Goal: Task Accomplishment & Management: Manage account settings

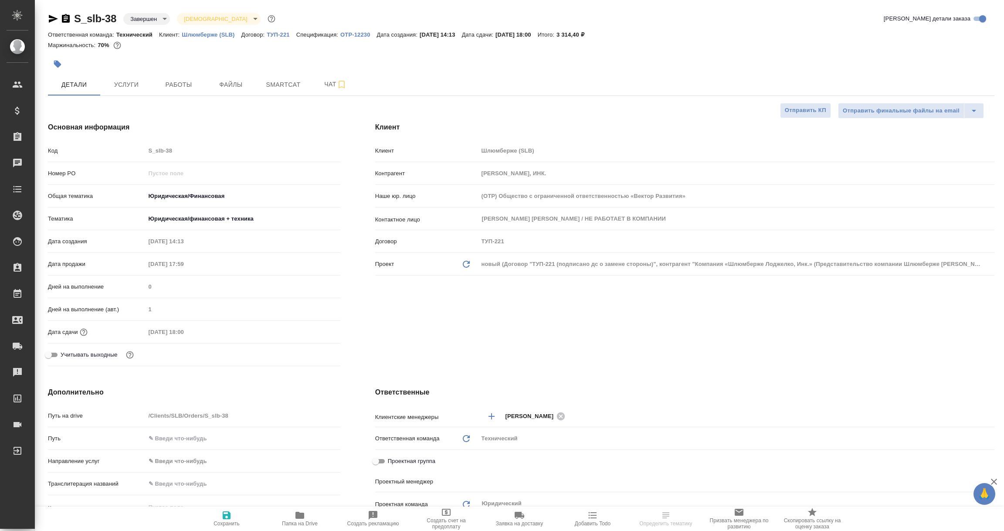
select select "RU"
type input "Авдеенко Кирилл"
type input "Сеитов Павел"
click at [354, 33] on p "OTP-12230" at bounding box center [358, 34] width 36 height 7
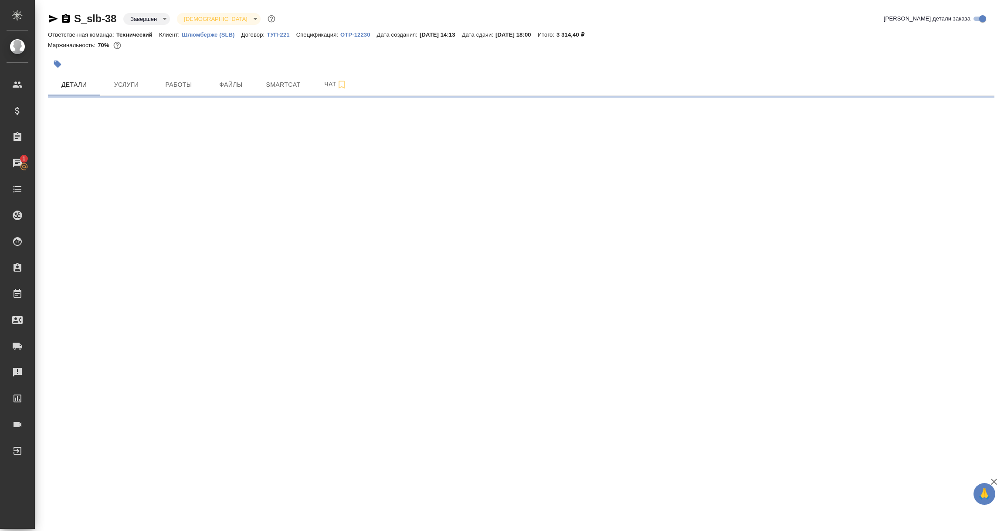
select select "RU"
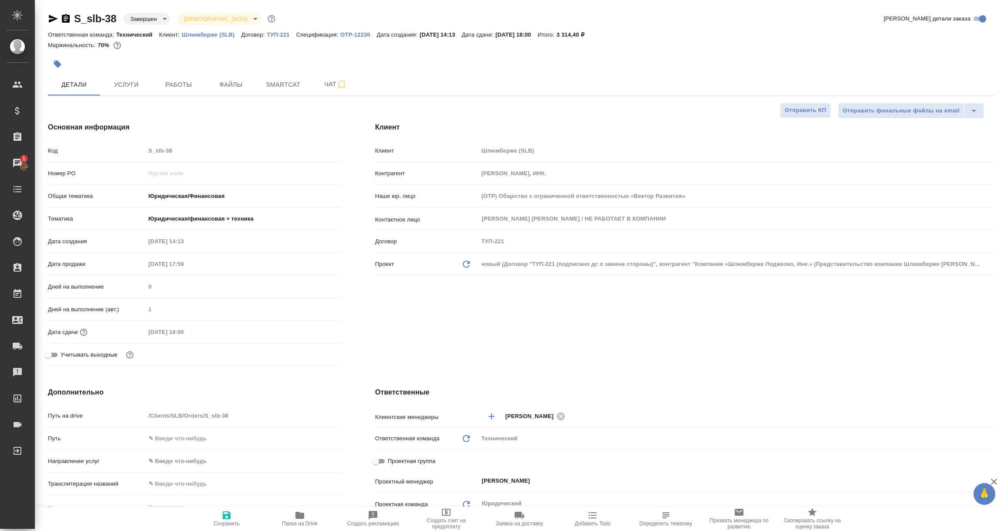
type textarea "x"
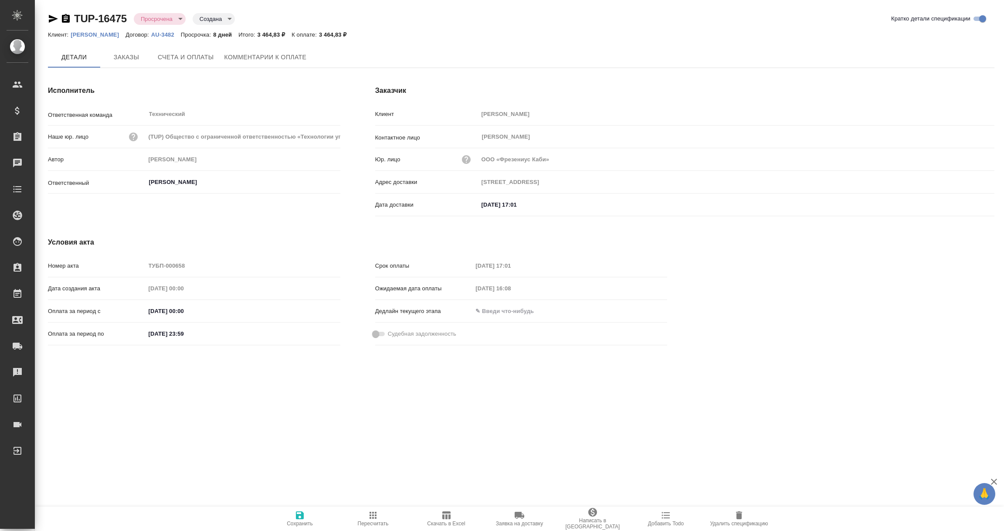
click at [66, 17] on icon "button" at bounding box center [66, 18] width 8 height 9
click at [266, 54] on span "Комментарии к оплате" at bounding box center [265, 57] width 82 height 11
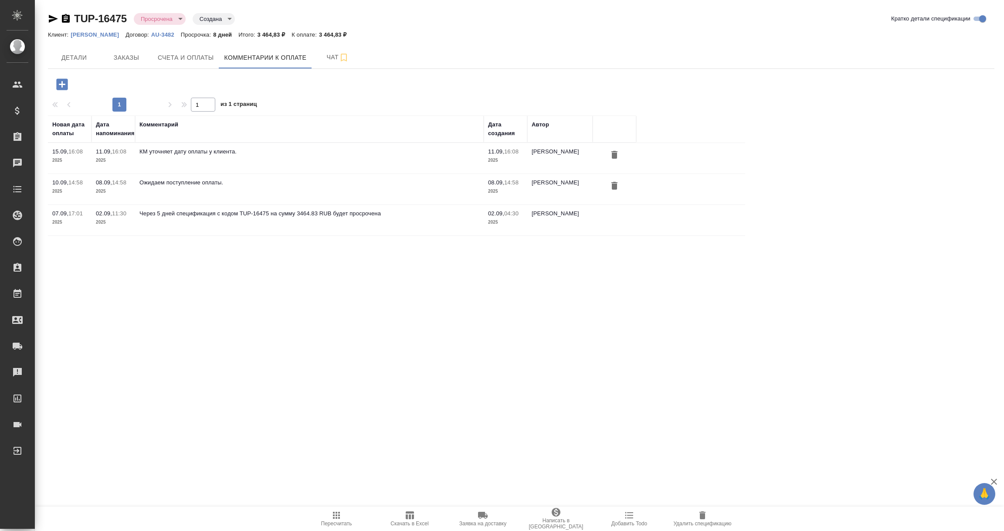
click at [61, 80] on icon "button" at bounding box center [61, 83] width 11 height 11
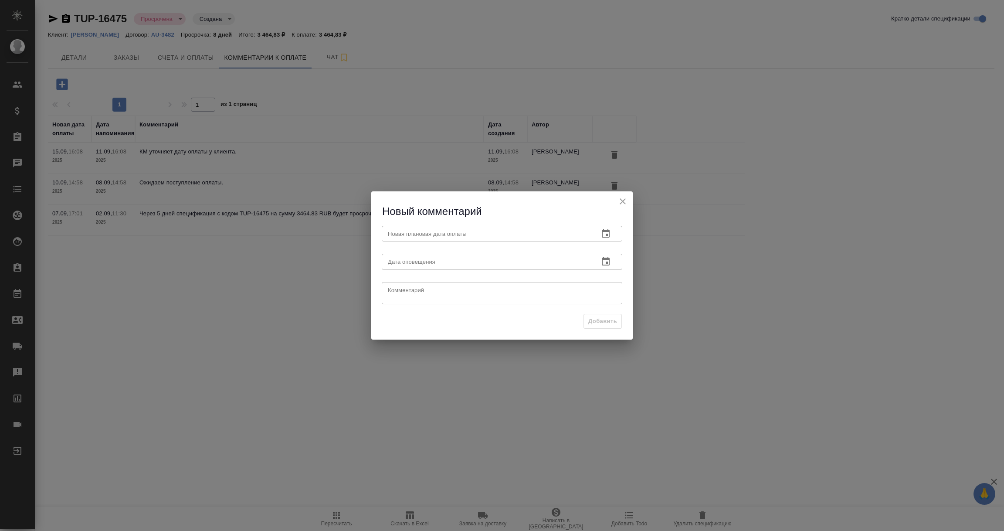
click at [604, 231] on icon "button" at bounding box center [606, 233] width 8 height 9
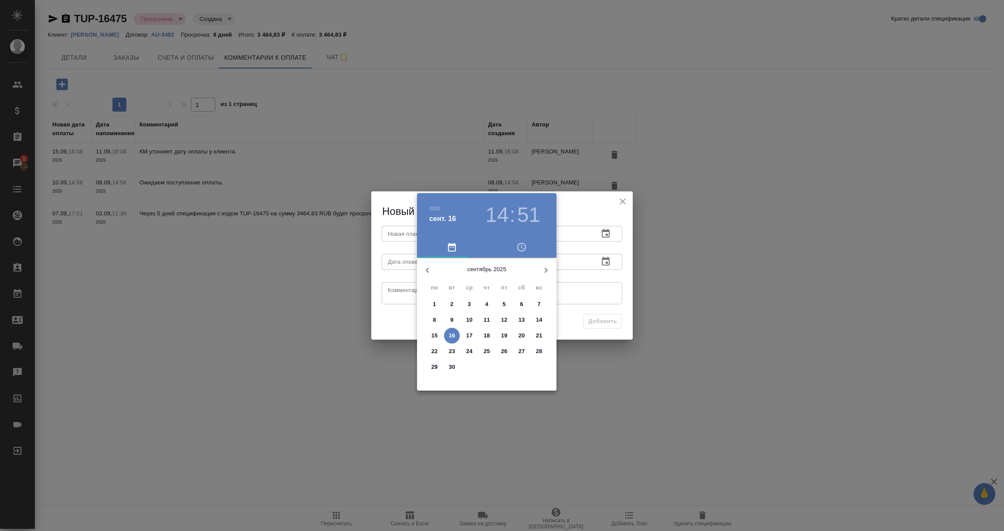
click at [488, 334] on p "18" at bounding box center [487, 335] width 7 height 9
type input "18.09.2025 14:51"
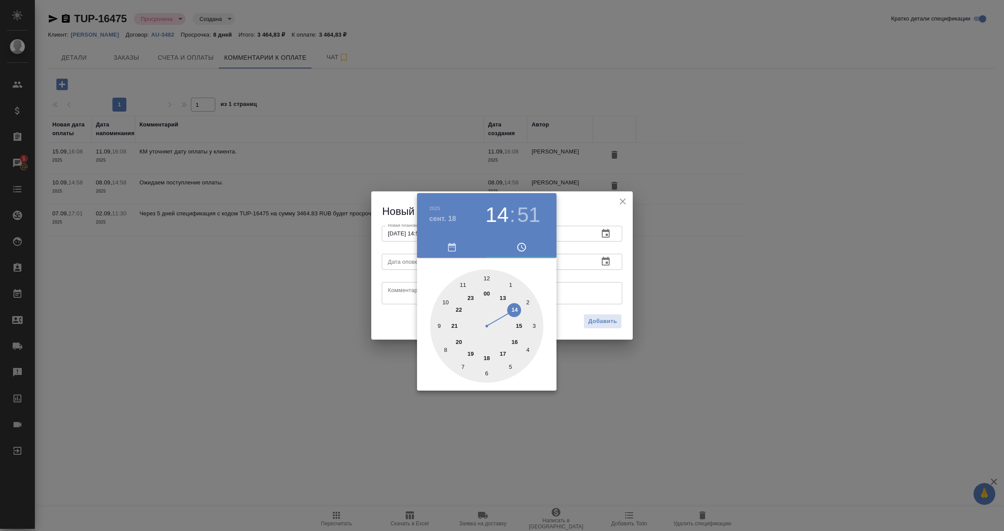
click at [587, 279] on div at bounding box center [502, 265] width 1004 height 531
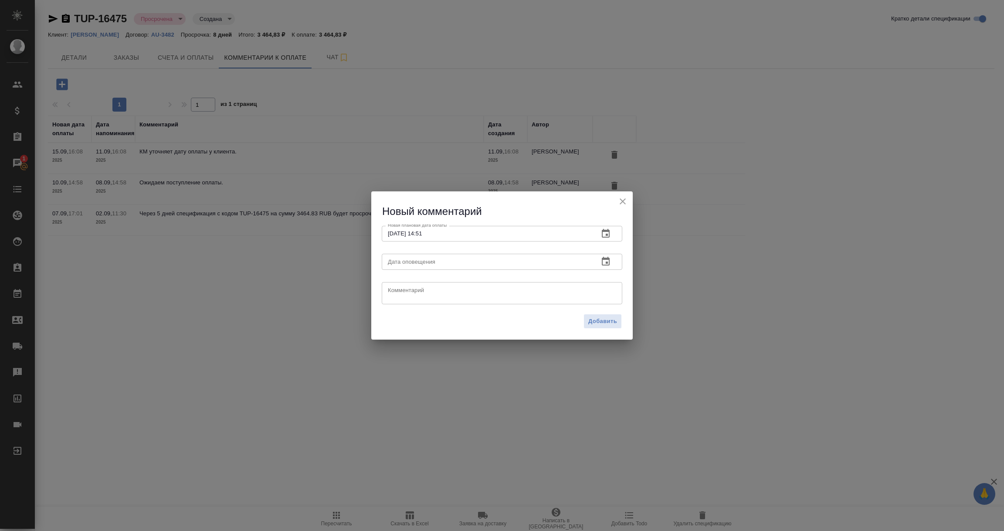
click at [606, 263] on icon "button" at bounding box center [606, 261] width 8 height 9
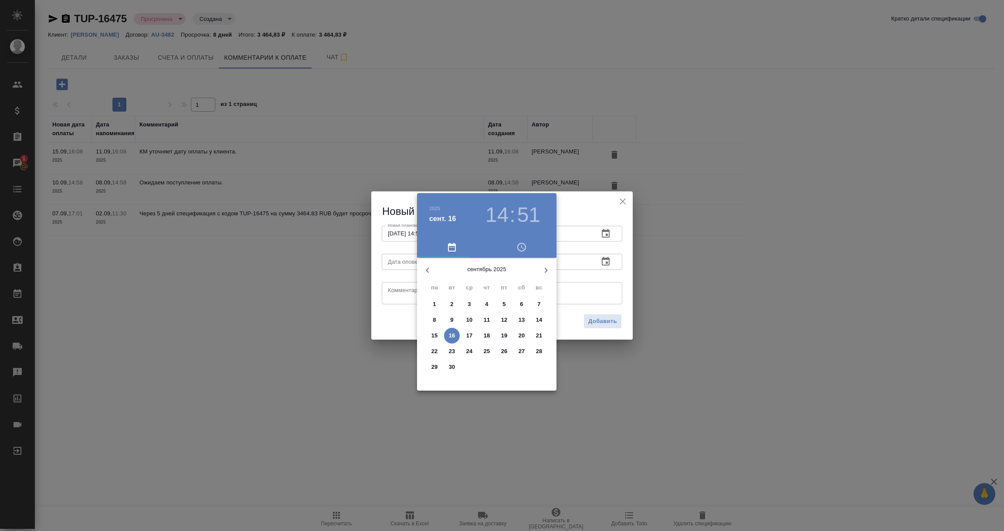
click at [453, 334] on p "16" at bounding box center [452, 335] width 7 height 9
type input "16.09.2025 14:51"
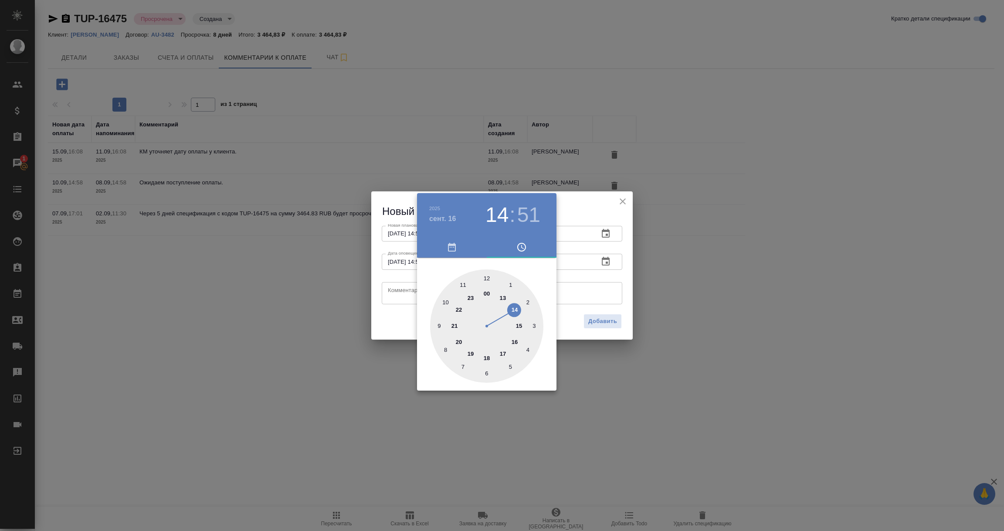
click at [396, 299] on div at bounding box center [502, 265] width 1004 height 531
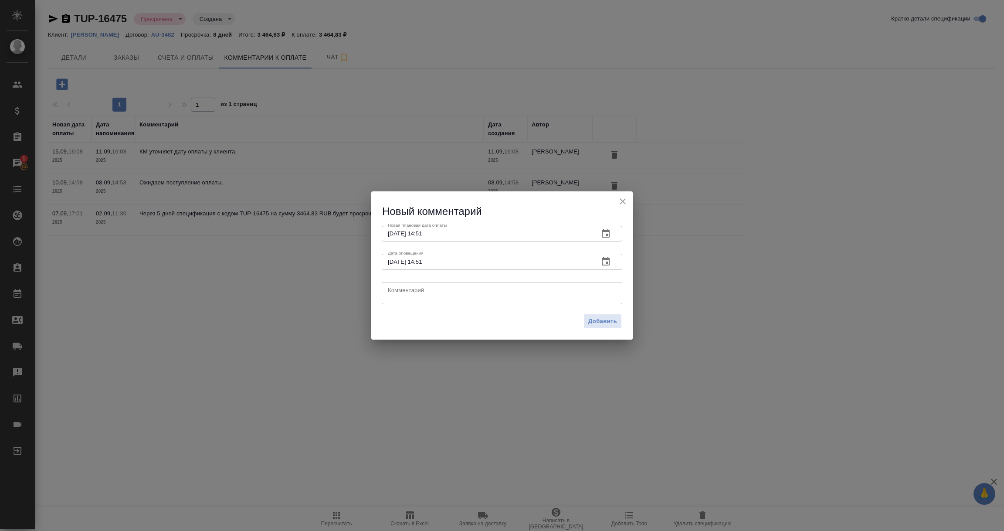
click at [396, 299] on textarea at bounding box center [502, 292] width 228 height 13
type textarea "Вновь напоминаем клиенту про оплату."
click at [610, 325] on span "Добавить" at bounding box center [602, 321] width 29 height 10
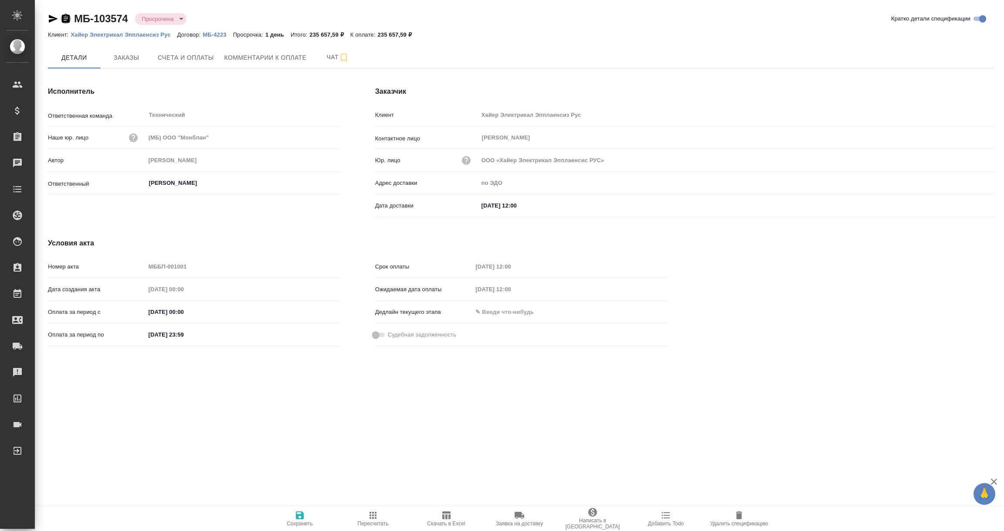
click at [62, 18] on icon "button" at bounding box center [66, 18] width 8 height 9
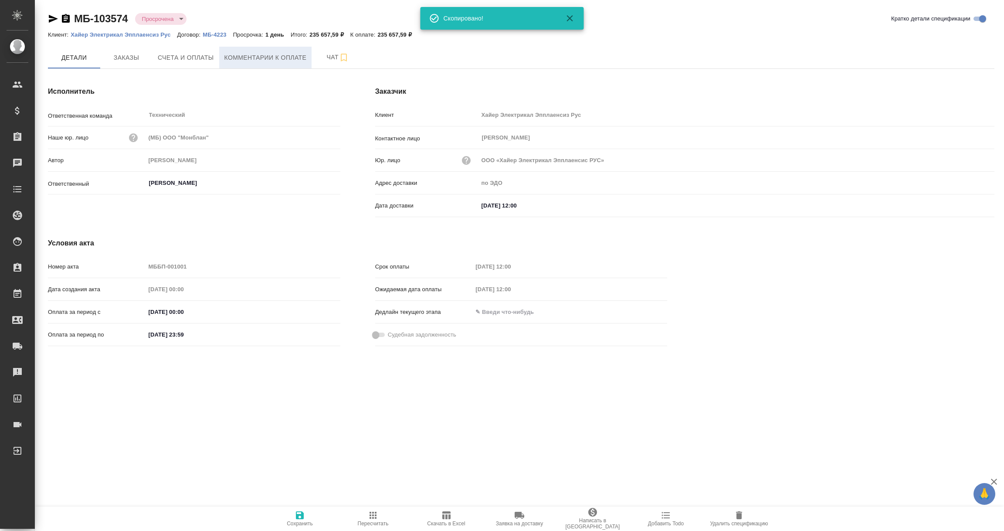
click at [263, 57] on span "Комментарии к оплате" at bounding box center [265, 57] width 82 height 11
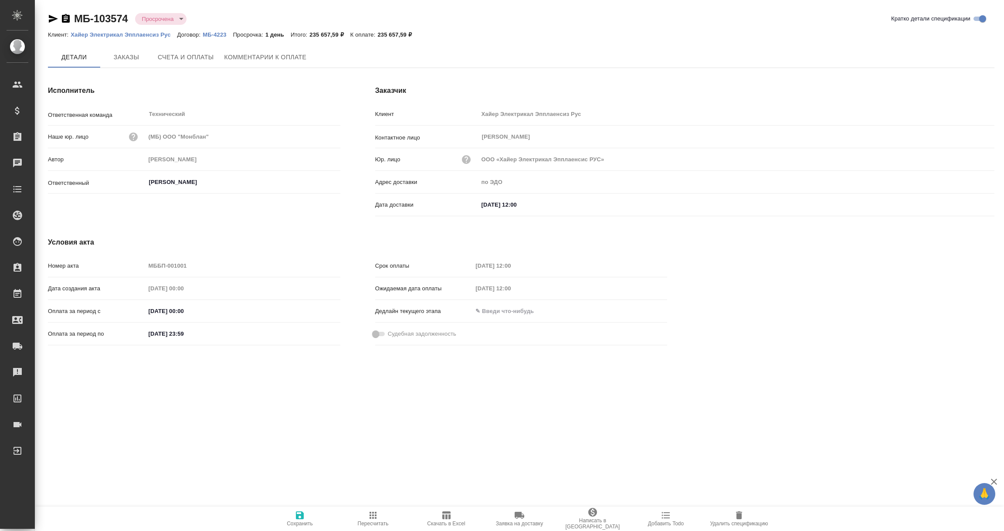
click at [280, 56] on span "Комментарии к оплате" at bounding box center [265, 57] width 82 height 11
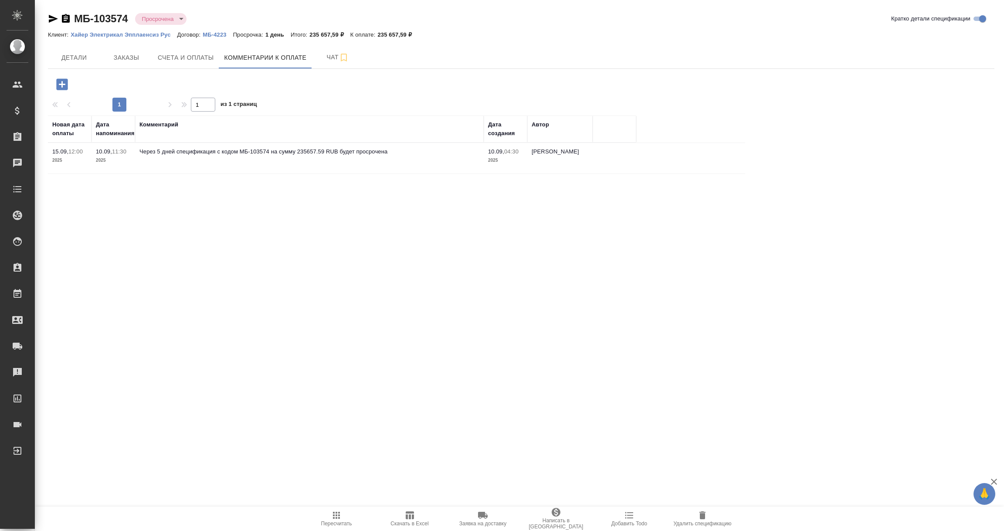
click at [64, 88] on icon "button" at bounding box center [61, 83] width 11 height 11
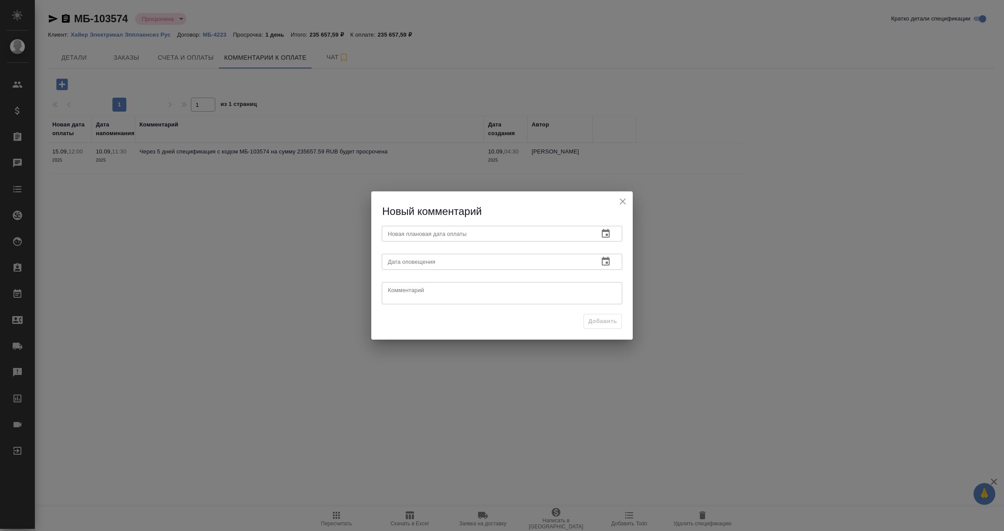
click at [608, 232] on icon "button" at bounding box center [605, 233] width 10 height 10
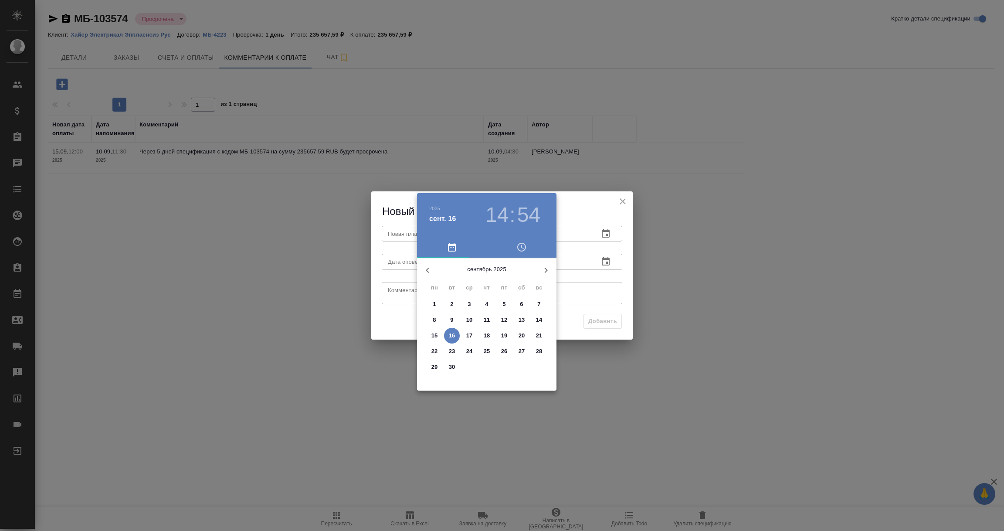
click at [487, 334] on p "18" at bounding box center [487, 335] width 7 height 9
type input "[DATE] 14:54"
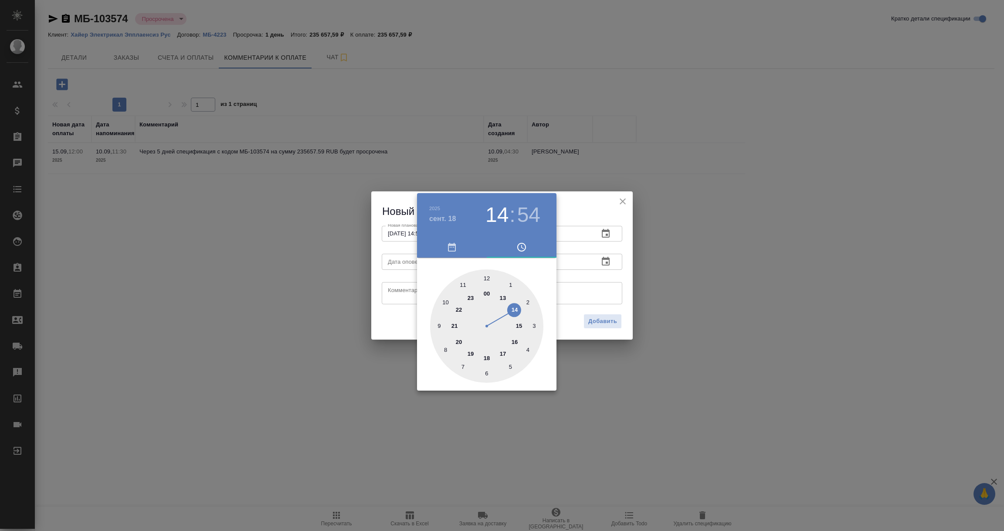
click at [572, 444] on div at bounding box center [502, 265] width 1004 height 531
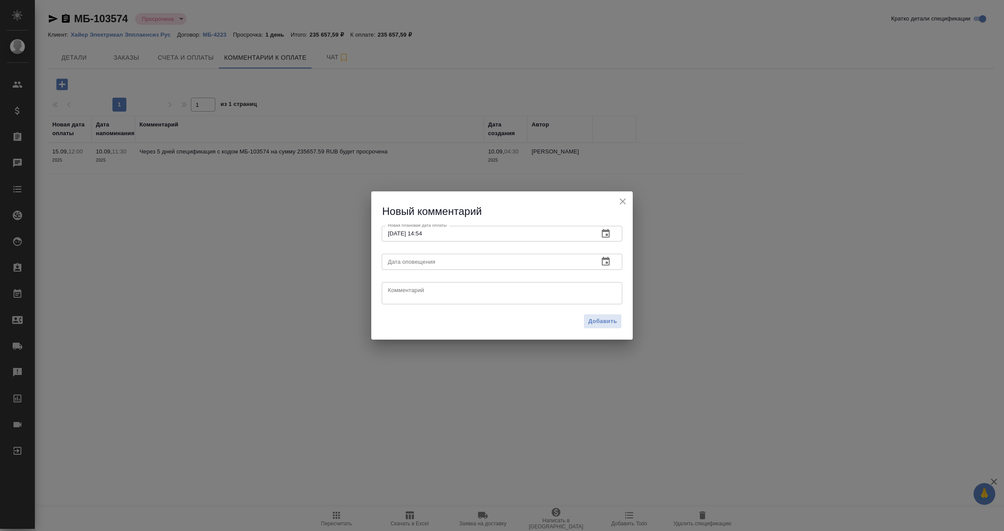
click at [603, 262] on icon "button" at bounding box center [605, 261] width 10 height 10
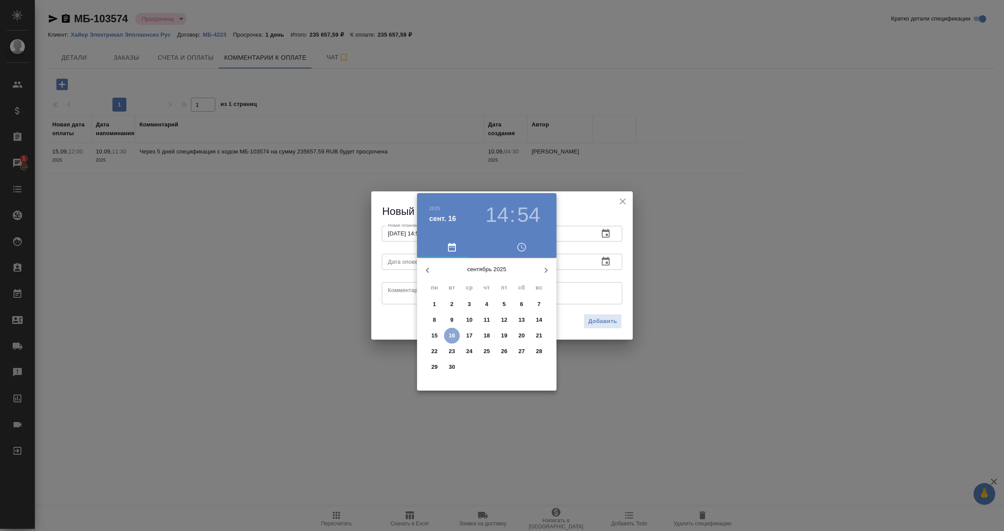
click at [454, 336] on p "16" at bounding box center [452, 335] width 7 height 9
type input "[DATE] 14:54"
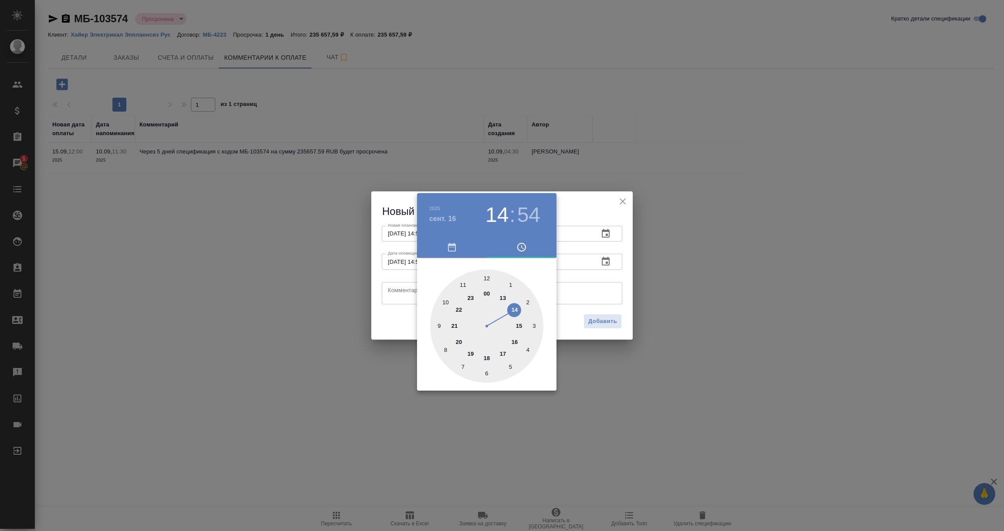
click at [401, 296] on div at bounding box center [502, 265] width 1004 height 531
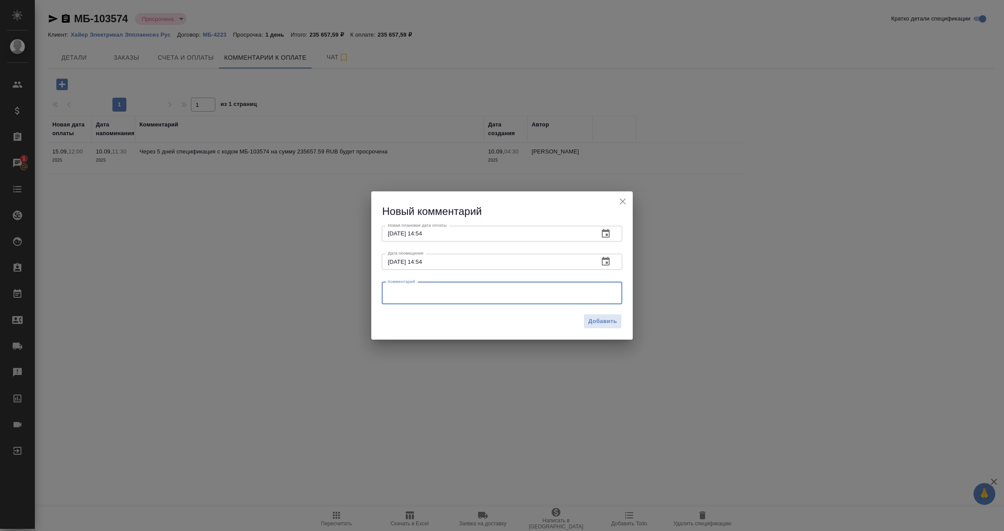
click at [412, 291] on textarea at bounding box center [502, 292] width 228 height 13
type textarea "КМ уточняет про оплату."
click at [602, 325] on span "Добавить" at bounding box center [602, 321] width 29 height 10
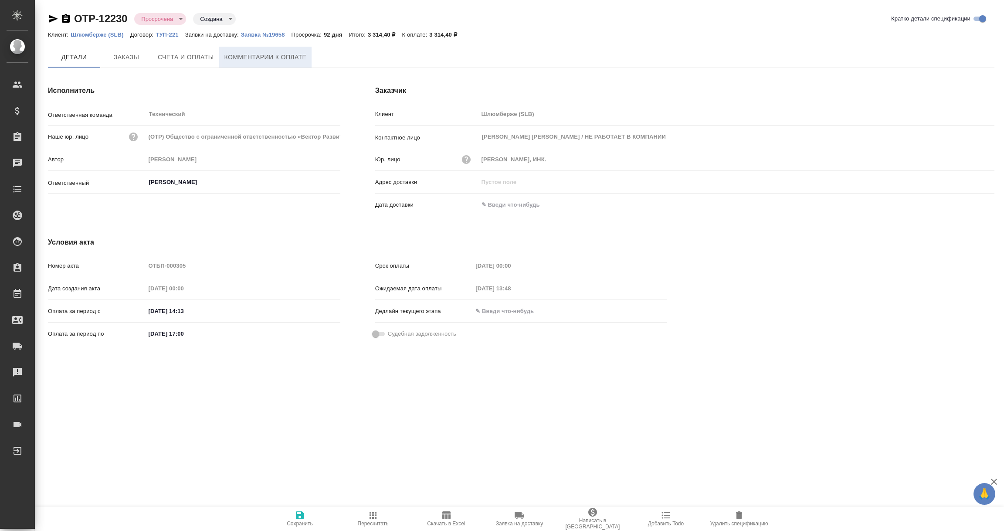
click at [289, 58] on span "Комментарии к оплате" at bounding box center [265, 57] width 82 height 11
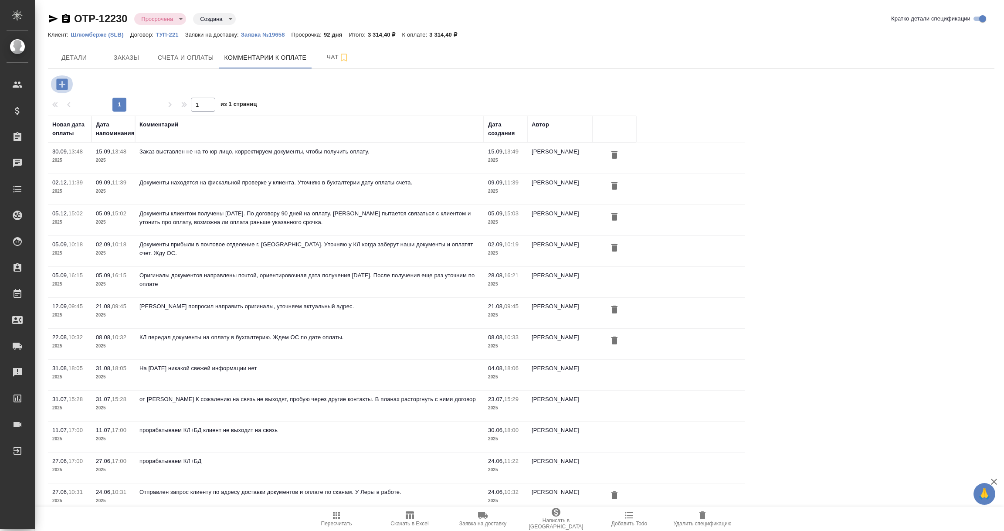
click at [54, 81] on icon "button" at bounding box center [61, 84] width 15 height 15
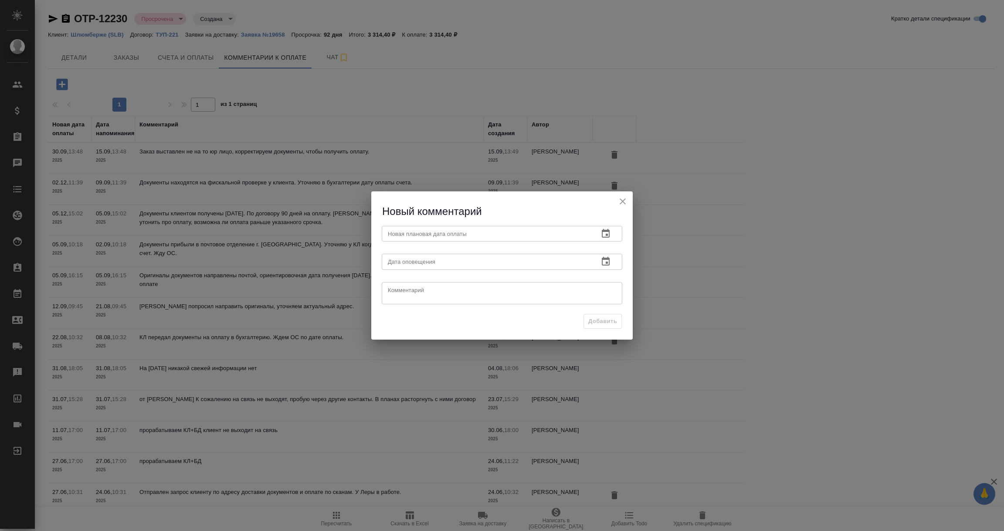
click at [602, 232] on icon "button" at bounding box center [606, 233] width 8 height 9
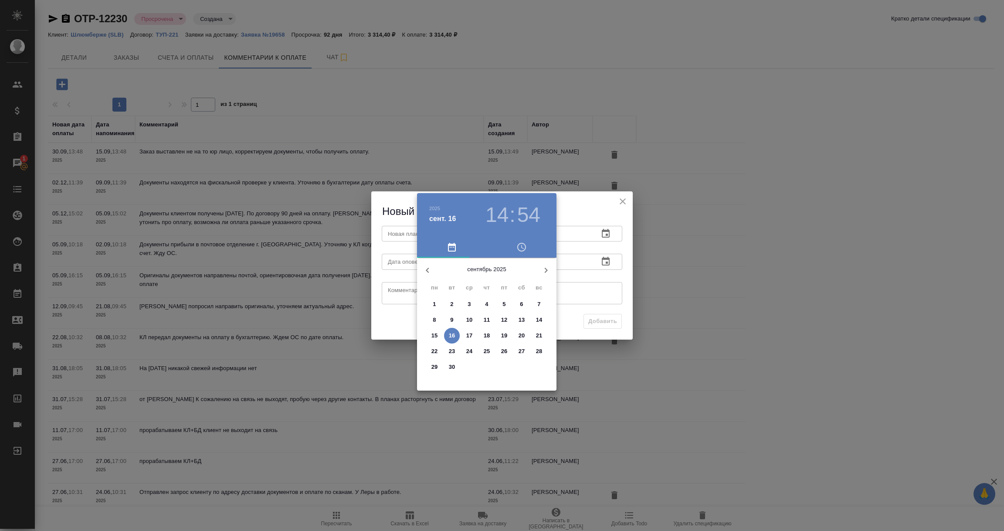
click at [449, 368] on p "30" at bounding box center [452, 367] width 7 height 9
type input "[DATE] 14:54"
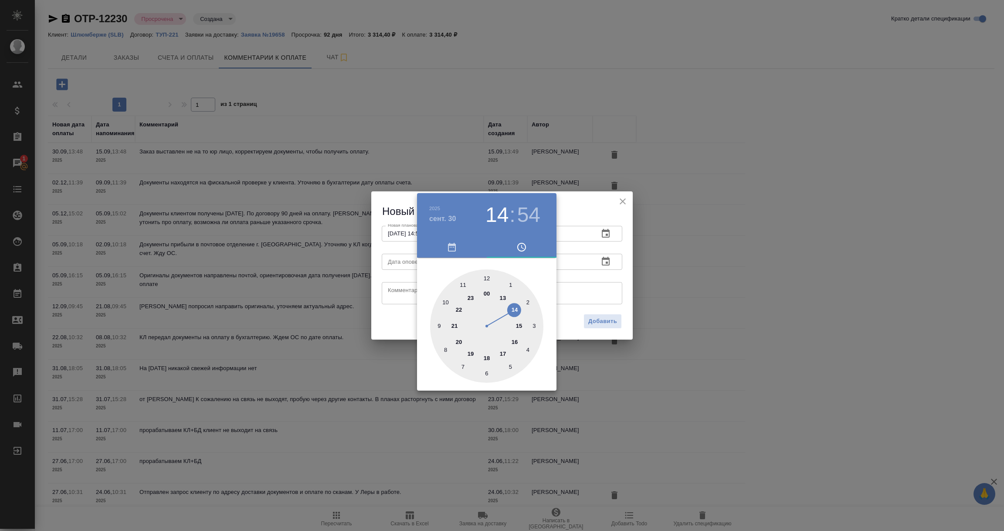
click at [600, 284] on div at bounding box center [502, 265] width 1004 height 531
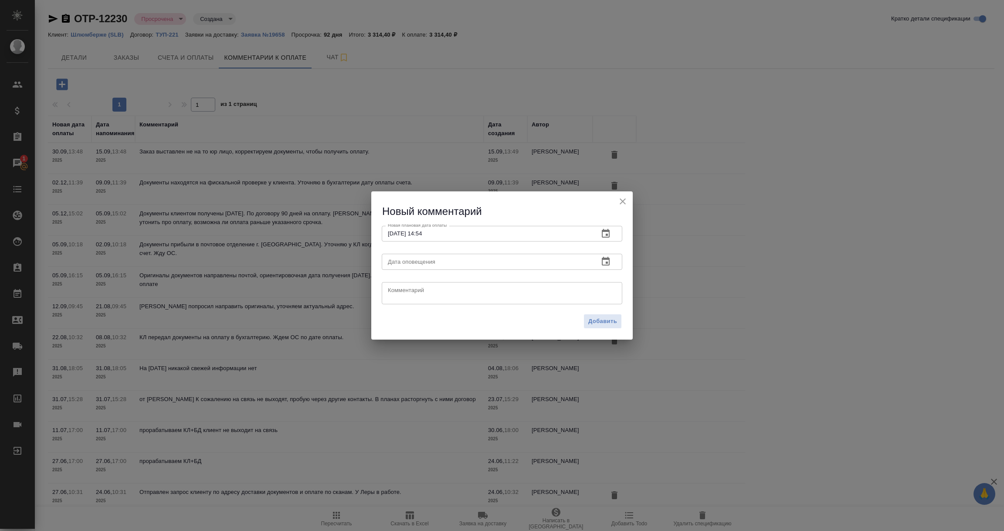
click at [605, 262] on icon "button" at bounding box center [605, 261] width 10 height 10
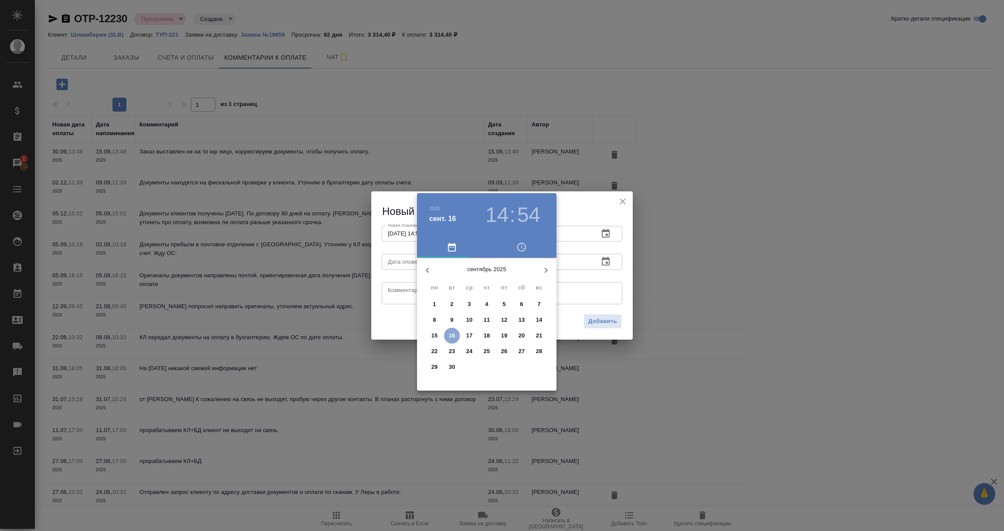
click at [452, 329] on button "16" at bounding box center [452, 336] width 16 height 16
type input "16.09.2025 14:54"
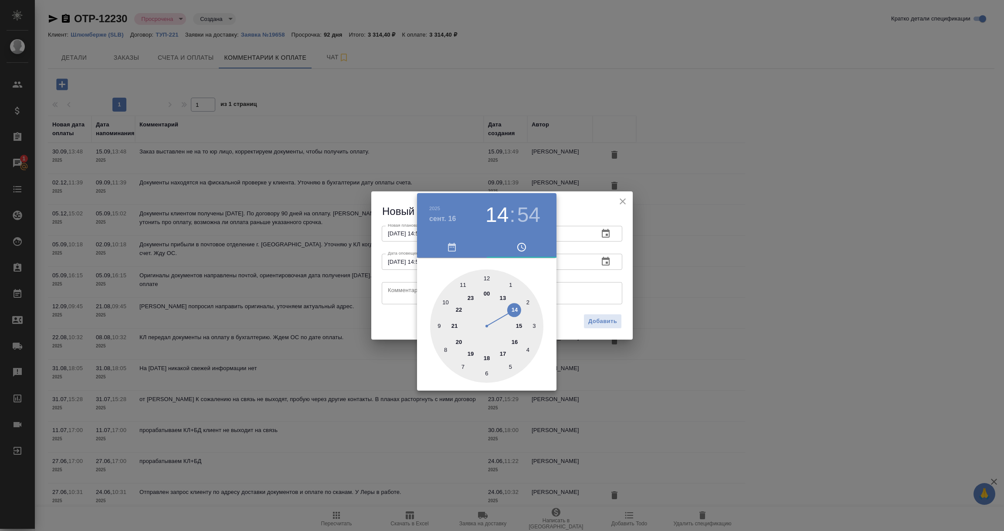
click at [403, 291] on div at bounding box center [502, 265] width 1004 height 531
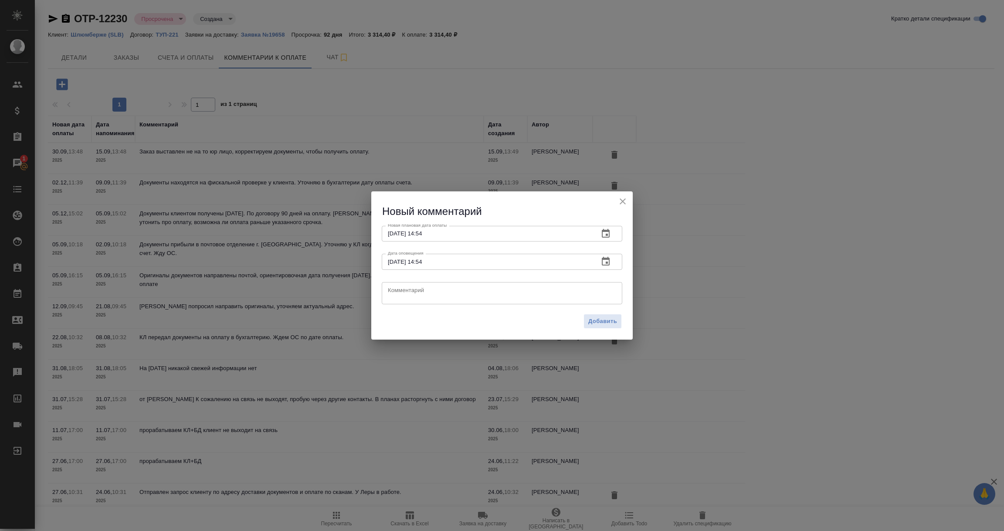
click at [403, 291] on textarea at bounding box center [502, 292] width 228 height 13
type textarea "16.09.2025 скорректировали документы на новый КА. Отправили сканы на согласован…"
click at [594, 321] on span "Добавить" at bounding box center [602, 321] width 29 height 10
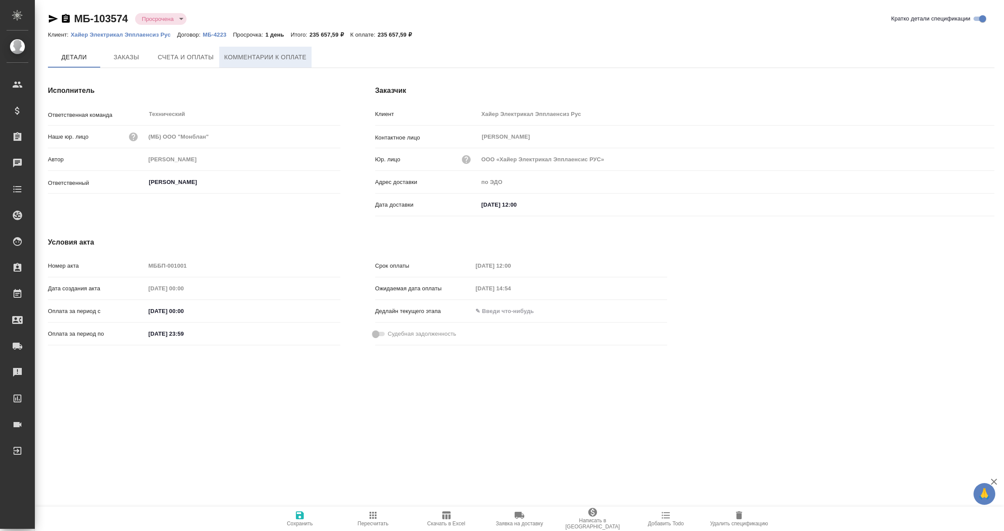
drag, startPoint x: 0, startPoint y: 0, endPoint x: 275, endPoint y: 57, distance: 280.7
click at [275, 57] on span "Комментарии к оплате" at bounding box center [265, 57] width 82 height 11
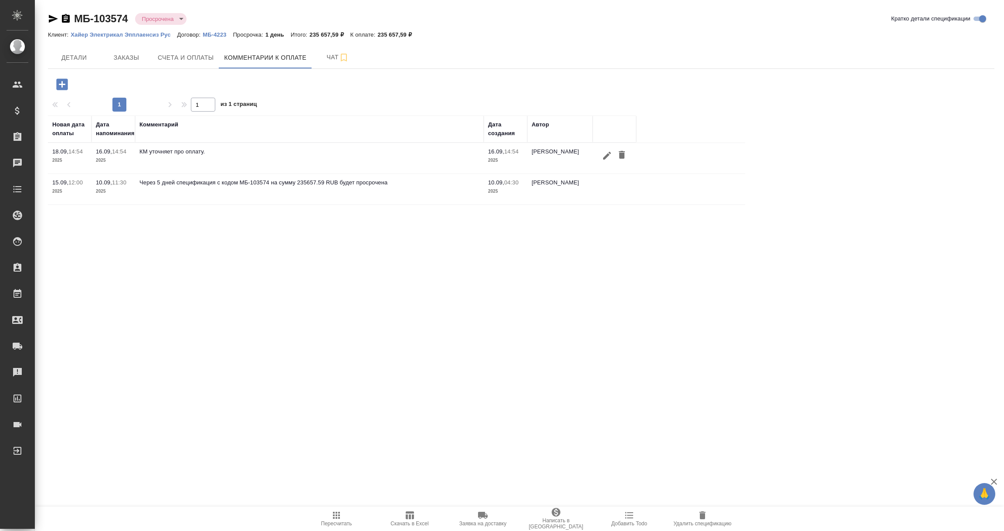
click at [61, 84] on icon "button" at bounding box center [61, 84] width 15 height 15
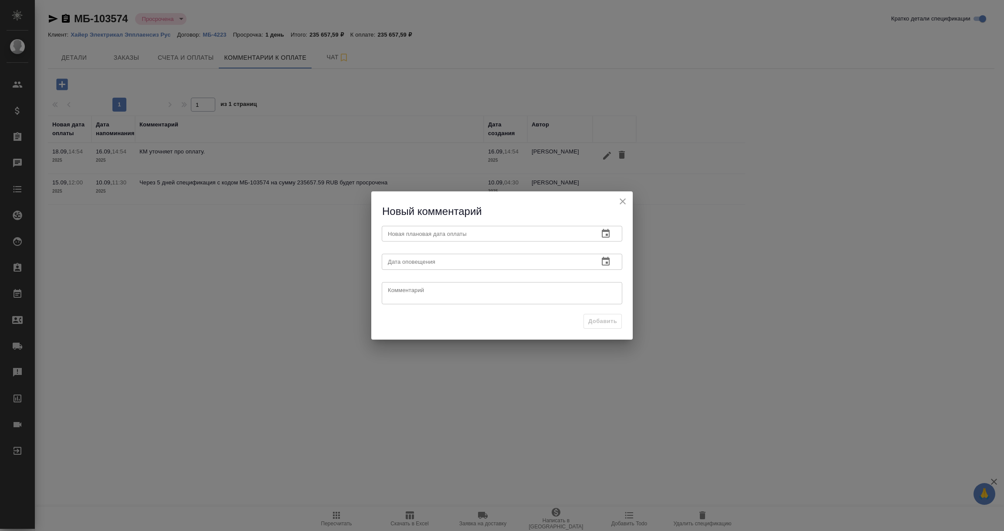
click at [606, 231] on icon "button" at bounding box center [606, 233] width 8 height 9
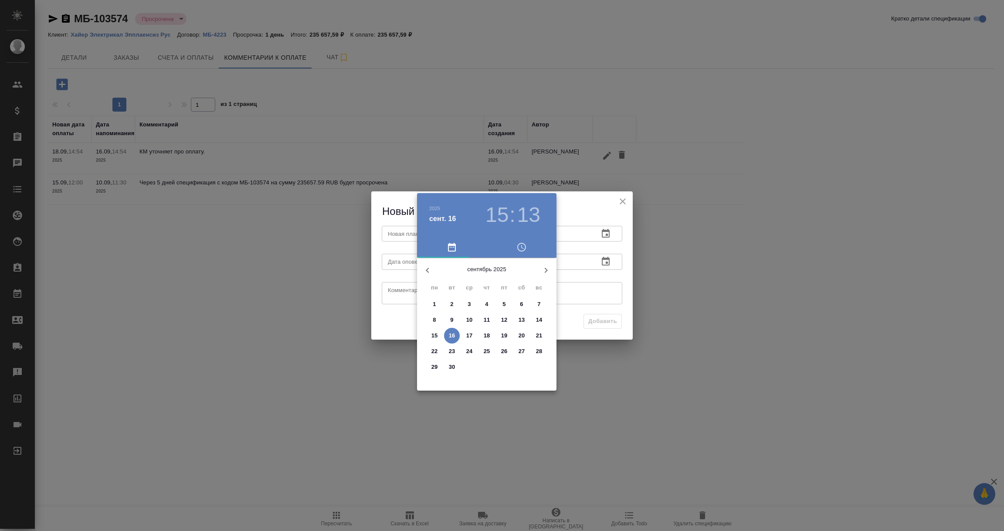
click at [624, 213] on div at bounding box center [502, 265] width 1004 height 531
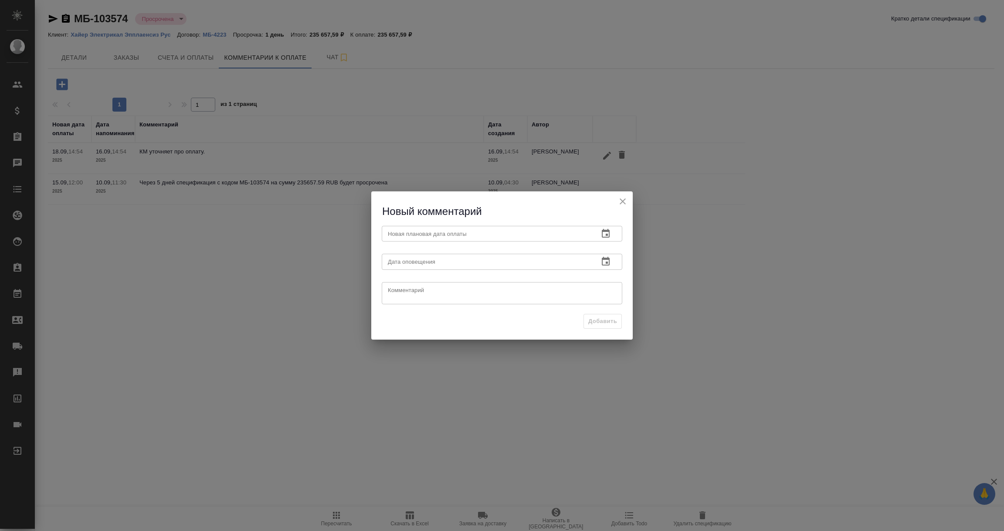
click at [619, 200] on icon "close" at bounding box center [622, 201] width 10 height 10
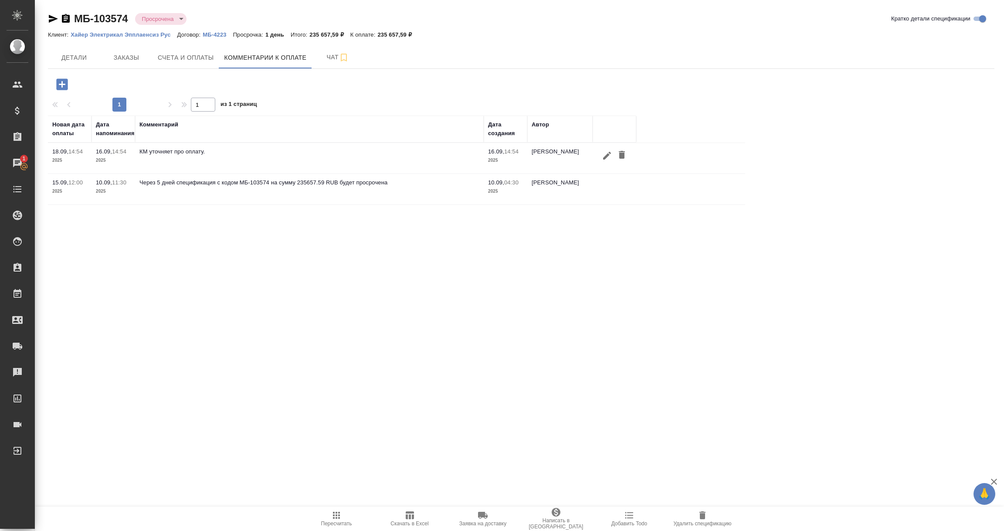
click at [603, 155] on icon "button" at bounding box center [607, 155] width 10 height 10
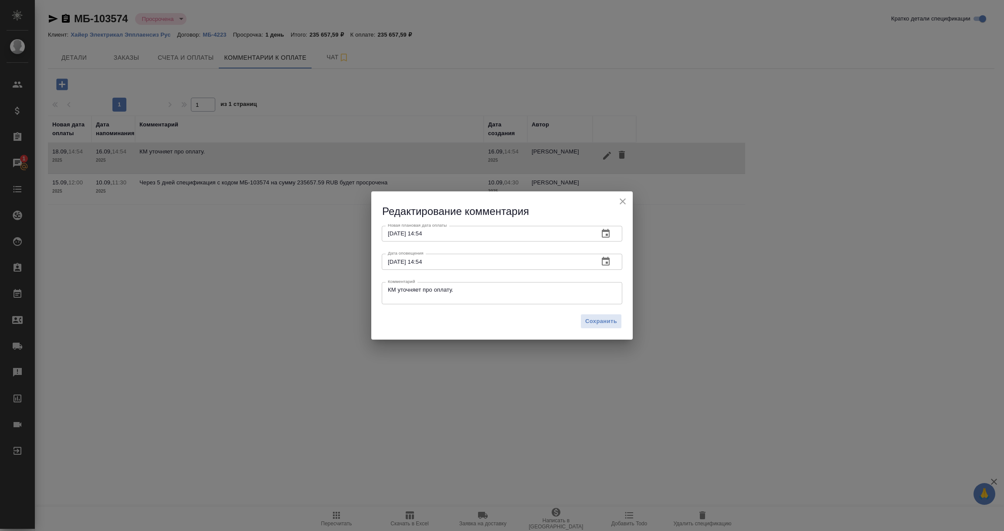
click at [607, 231] on icon "button" at bounding box center [606, 233] width 8 height 9
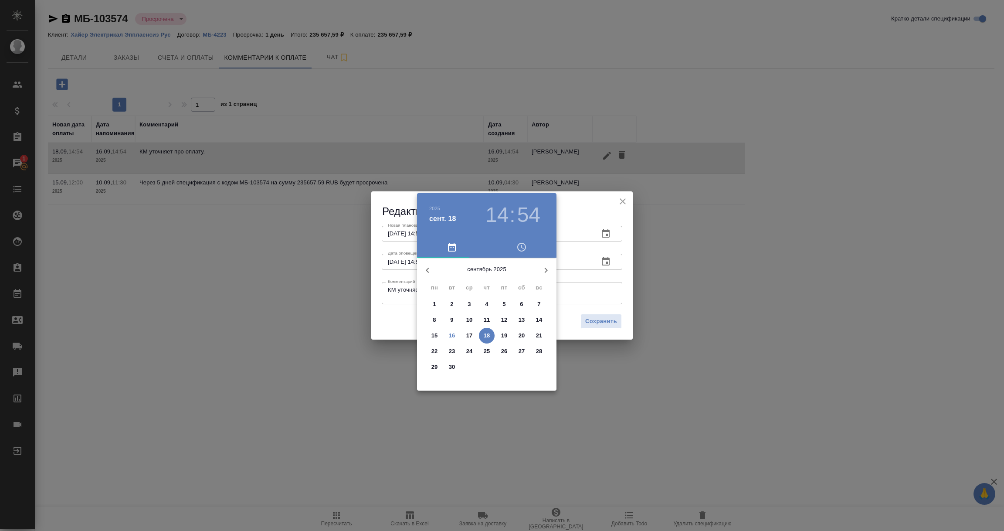
click at [449, 366] on p "30" at bounding box center [452, 367] width 7 height 9
type input "[DATE] 14:54"
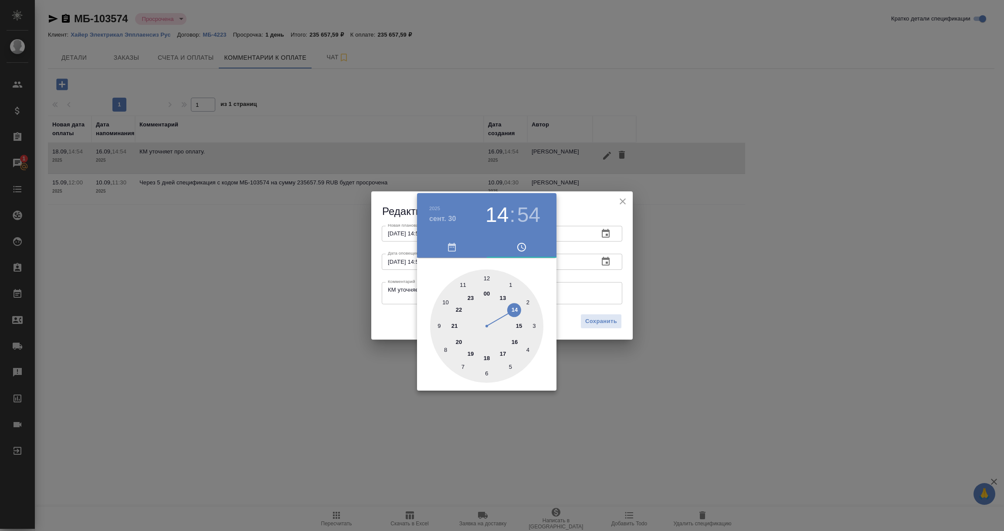
click at [588, 282] on div at bounding box center [502, 265] width 1004 height 531
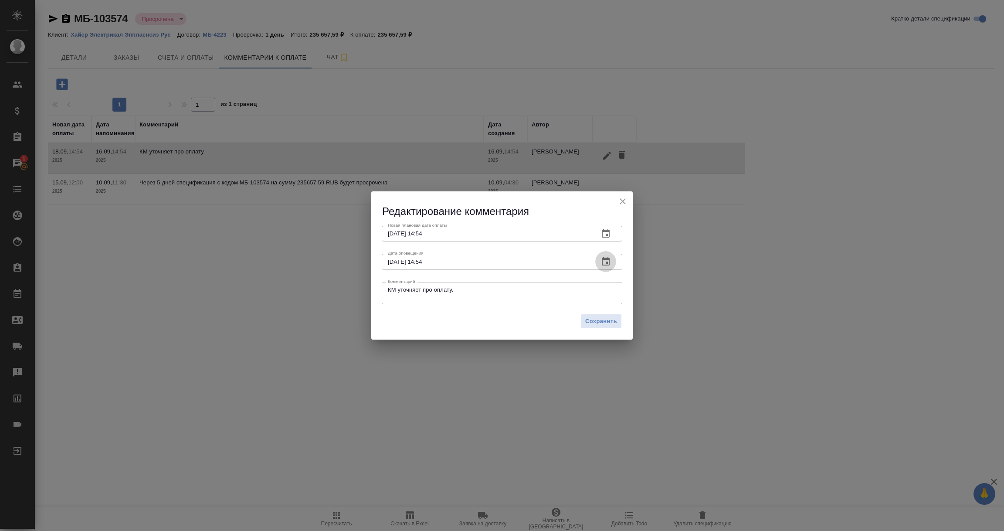
click at [606, 262] on icon "button" at bounding box center [606, 261] width 8 height 9
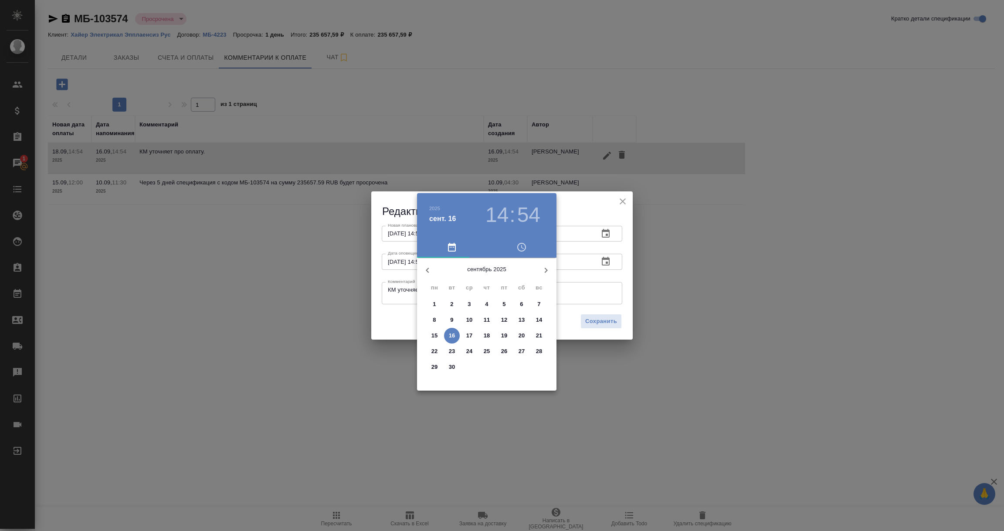
click at [452, 337] on p "16" at bounding box center [452, 335] width 7 height 9
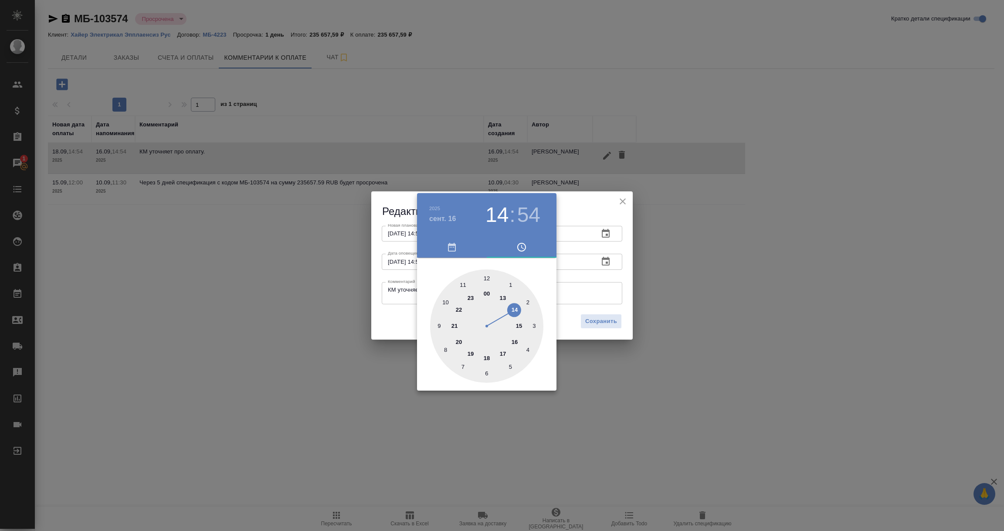
click at [410, 288] on div at bounding box center [502, 265] width 1004 height 531
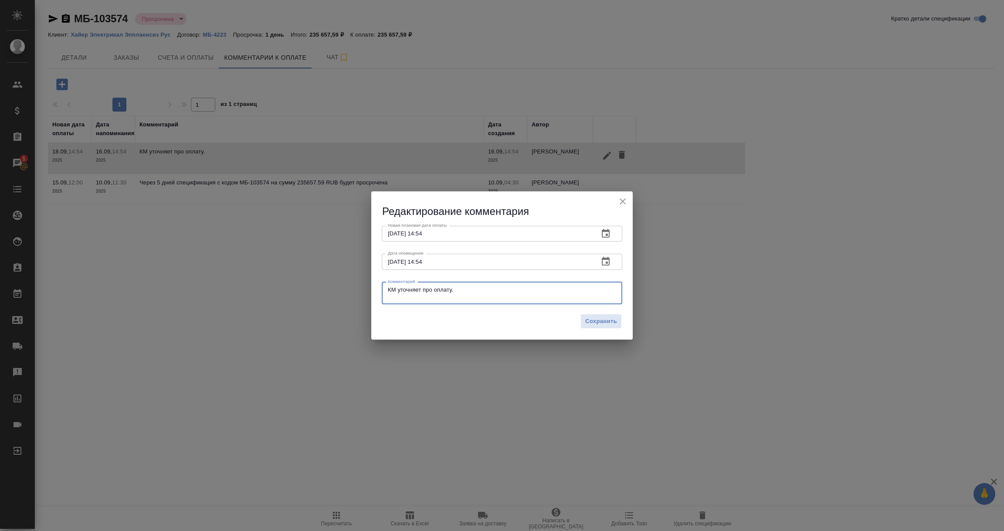
drag, startPoint x: 454, startPoint y: 291, endPoint x: 348, endPoint y: 292, distance: 106.3
click at [348, 292] on div "Редактирование комментария Новая плановая дата оплаты 30.09.2025 14:54 Новая пл…" at bounding box center [502, 265] width 1004 height 531
paste textarea "Ольга, день добрый. Прошу прощения, внутренние задержки. Постараемся оплатить в…"
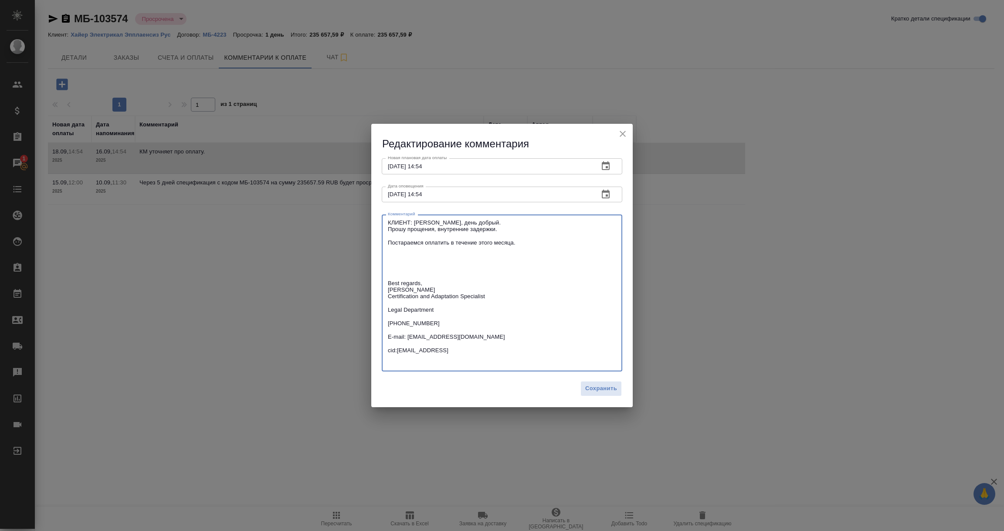
type textarea "КЛИЕНТ: Ольга, день добрый. Прошу прощения, внутренние задержки. Постараемся оп…"
click at [603, 398] on div "Сохранить" at bounding box center [501, 391] width 261 height 31
click at [603, 392] on span "Сохранить" at bounding box center [601, 388] width 32 height 10
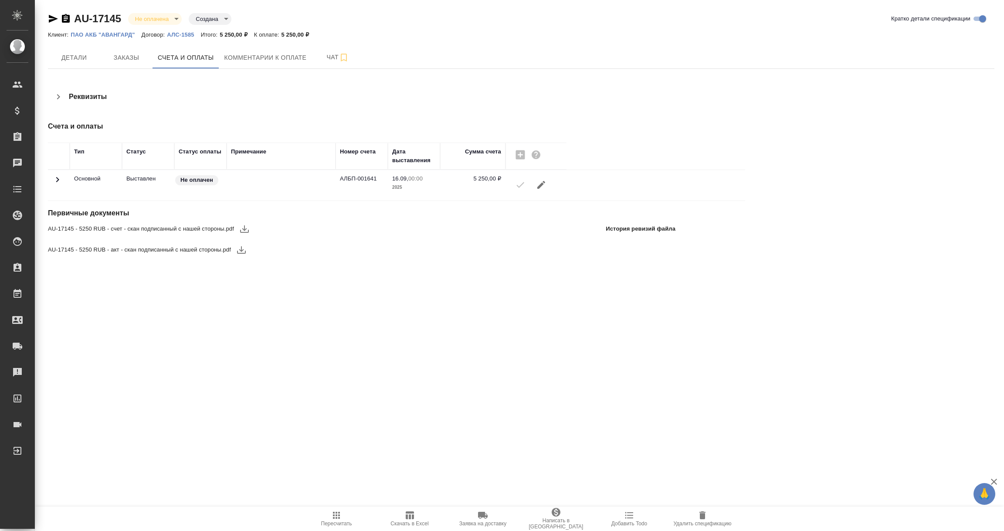
click at [177, 34] on p "АЛС-1585" at bounding box center [184, 34] width 34 height 7
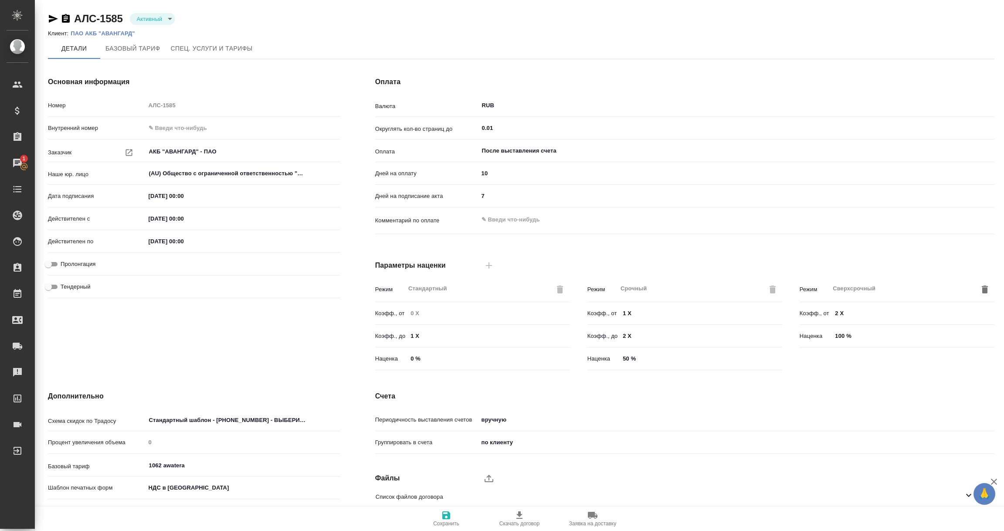
click at [53, 19] on icon "button" at bounding box center [53, 19] width 10 height 10
drag, startPoint x: 149, startPoint y: 217, endPoint x: 175, endPoint y: 217, distance: 25.3
click at [175, 217] on input "08.07.2021 00:00" at bounding box center [184, 218] width 76 height 13
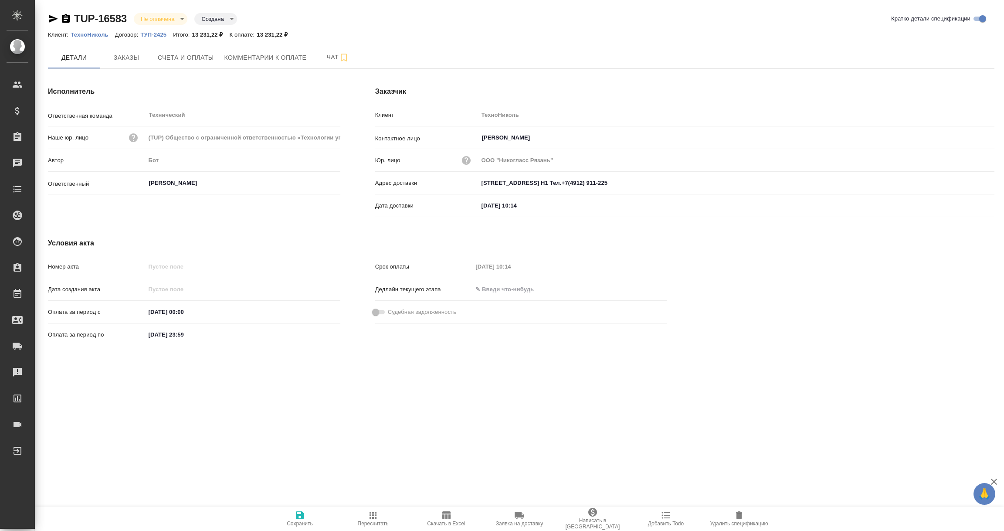
click at [741, 516] on icon "button" at bounding box center [739, 515] width 6 height 8
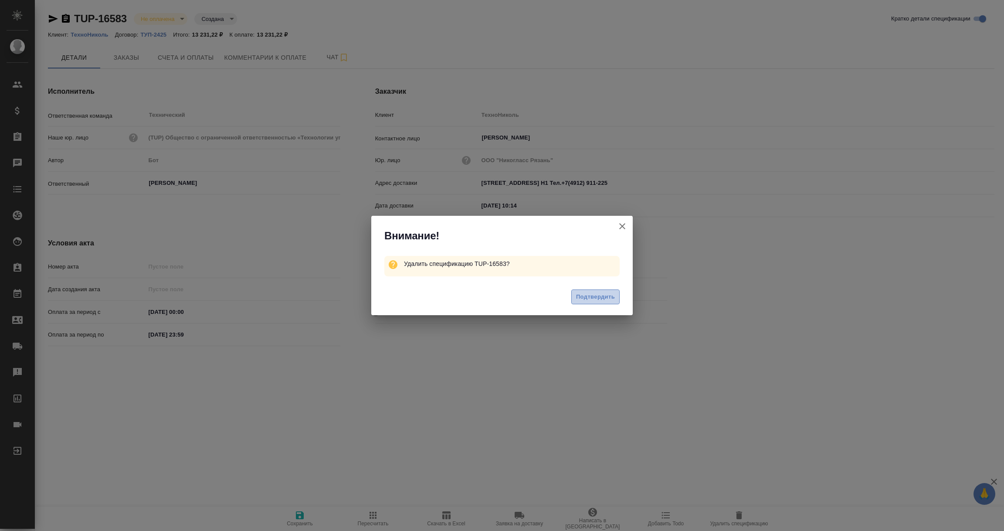
click at [589, 294] on span "Подтвердить" at bounding box center [595, 297] width 39 height 10
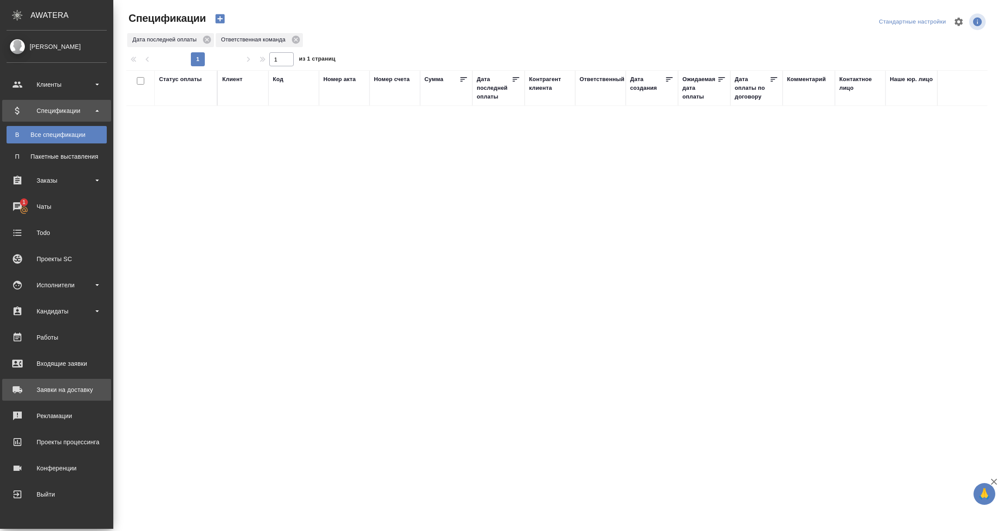
click at [53, 397] on link "Заявки на доставку" at bounding box center [56, 390] width 109 height 22
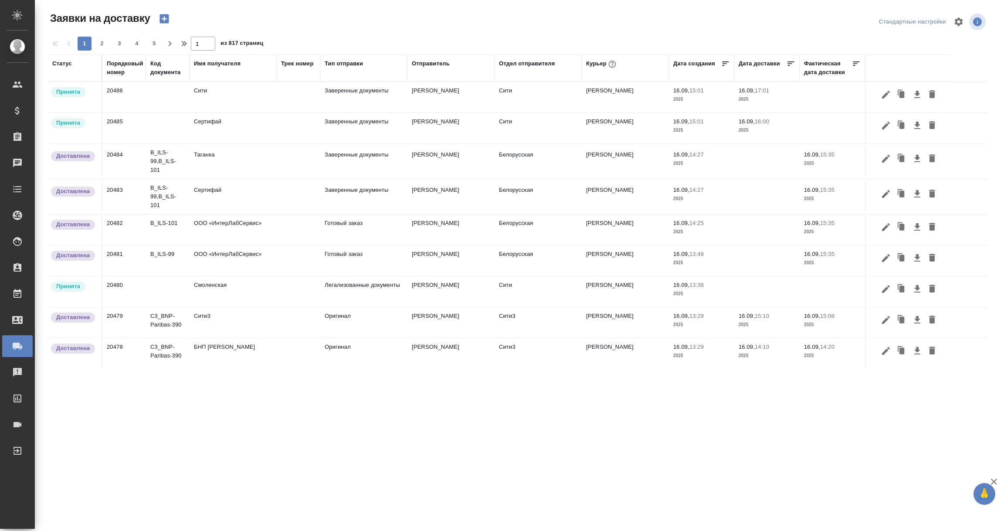
click at [211, 62] on div "Имя получателя" at bounding box center [217, 63] width 47 height 9
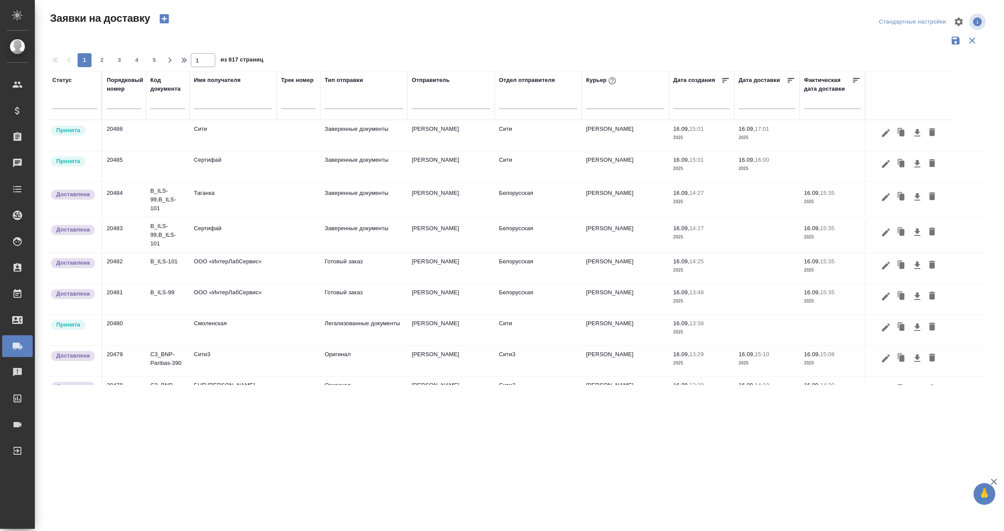
click at [208, 96] on div at bounding box center [233, 103] width 78 height 21
click at [206, 106] on input "text" at bounding box center [233, 103] width 78 height 11
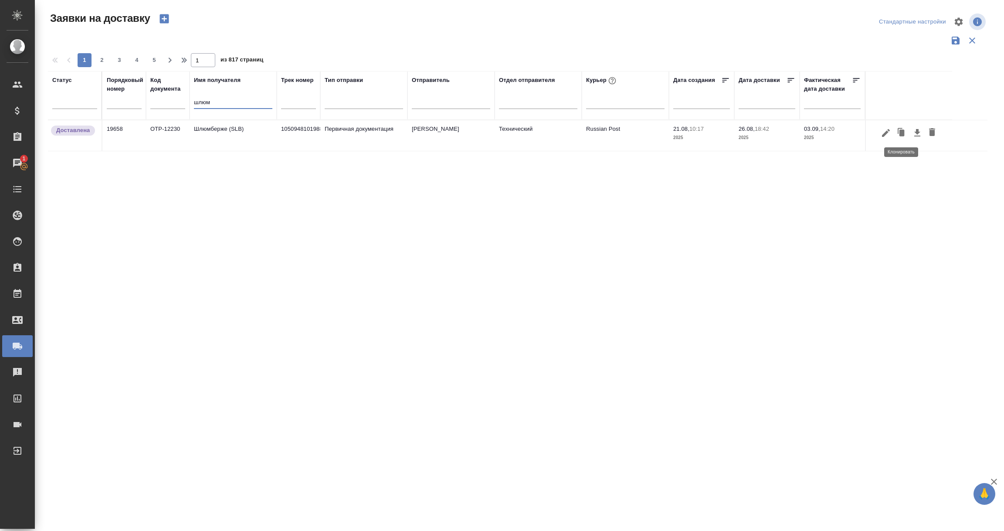
type input "шлюм"
click at [898, 130] on icon "button" at bounding box center [900, 131] width 5 height 6
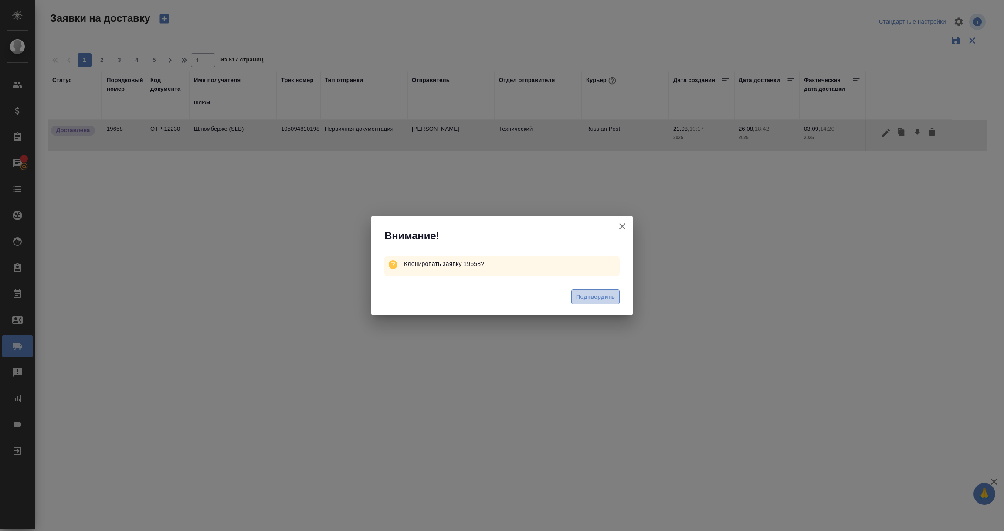
click at [595, 298] on span "Подтвердить" at bounding box center [595, 297] width 39 height 10
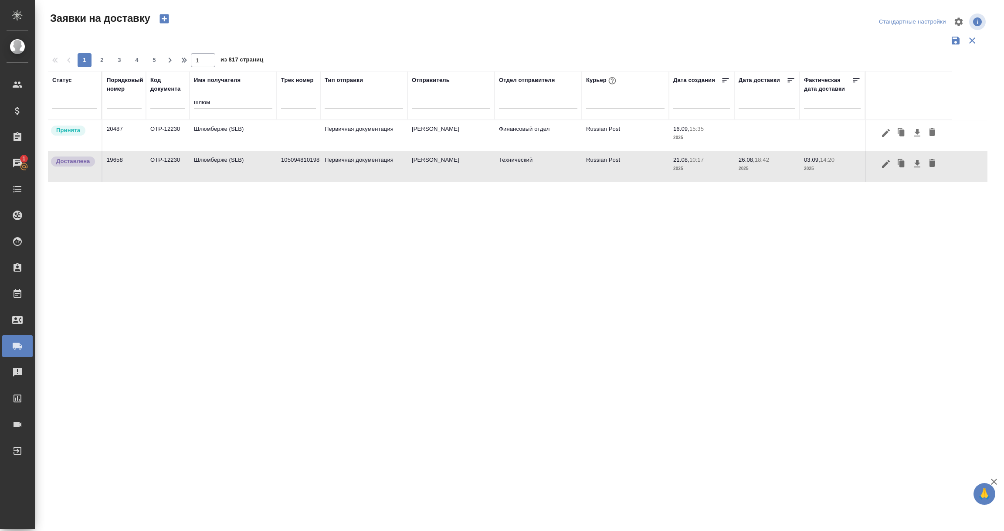
click at [170, 133] on td "OTP-12230" at bounding box center [168, 135] width 44 height 31
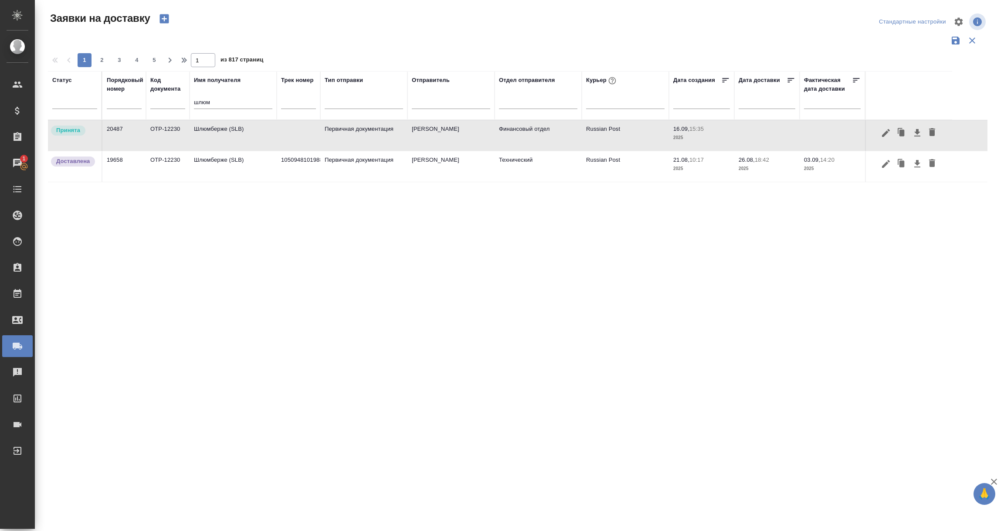
click at [179, 130] on td "OTP-12230" at bounding box center [168, 135] width 44 height 31
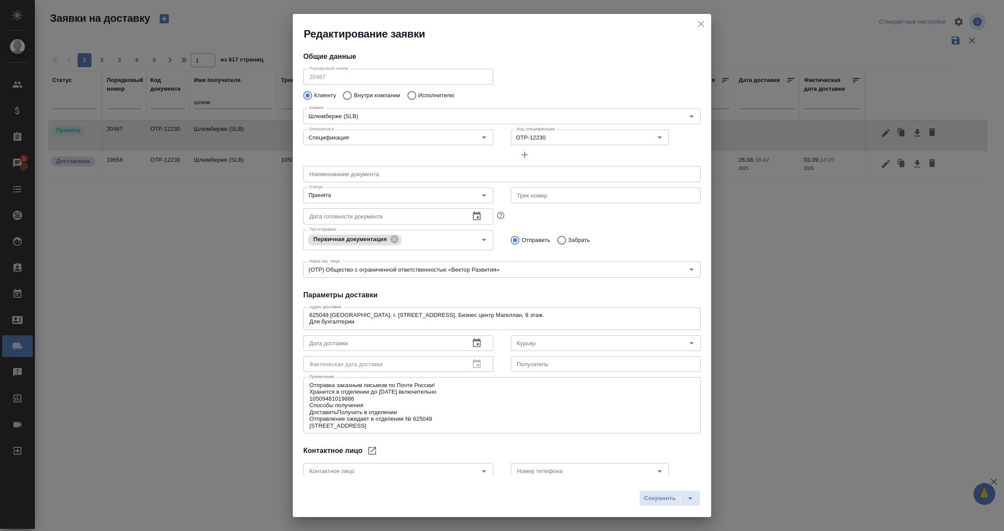
type input "Russian Post"
type input "Юдинцова Виктория"
click at [482, 195] on icon "Open" at bounding box center [484, 195] width 4 height 2
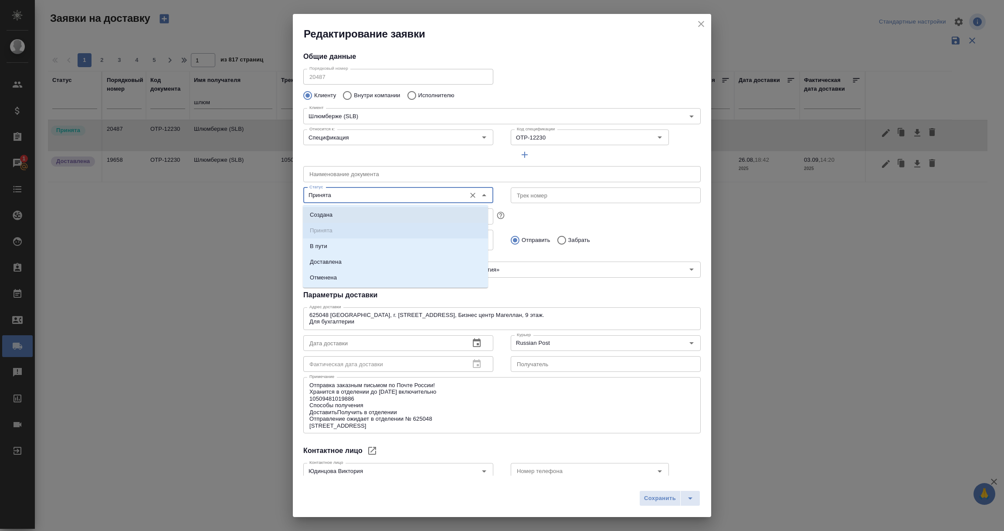
click at [346, 216] on li "Создана" at bounding box center [395, 215] width 185 height 16
type input "Создана"
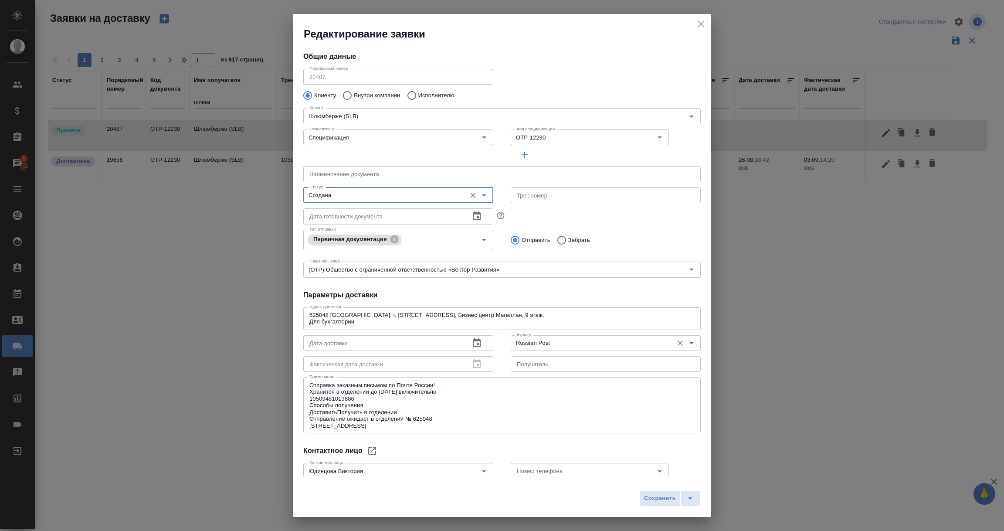
click at [676, 343] on icon "Очистить" at bounding box center [680, 343] width 9 height 9
drag, startPoint x: 309, startPoint y: 389, endPoint x: 422, endPoint y: 428, distance: 119.5
click at [422, 428] on div "Отправка заказным письмом по Почте России! Хранится в отделении до 1 октября вк…" at bounding box center [501, 405] width 397 height 56
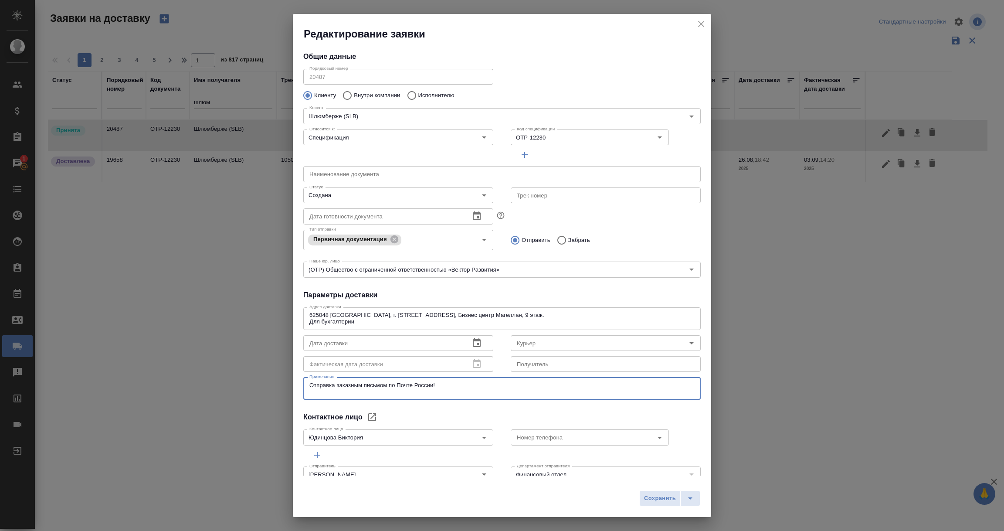
scroll to position [17, 0]
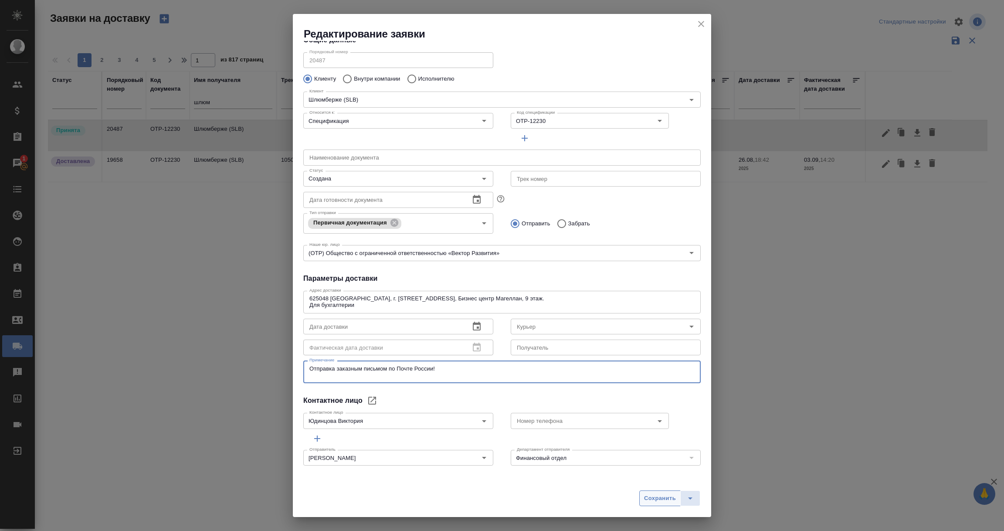
type textarea "Отправка заказным письмом по Почте России!"
click at [657, 504] on button "Сохранить" at bounding box center [659, 498] width 41 height 16
type input "Принята"
type input "Russian Post"
type textarea "Отправка заказным письмом по Почте России! Хранится в отделении до 1 октября вк…"
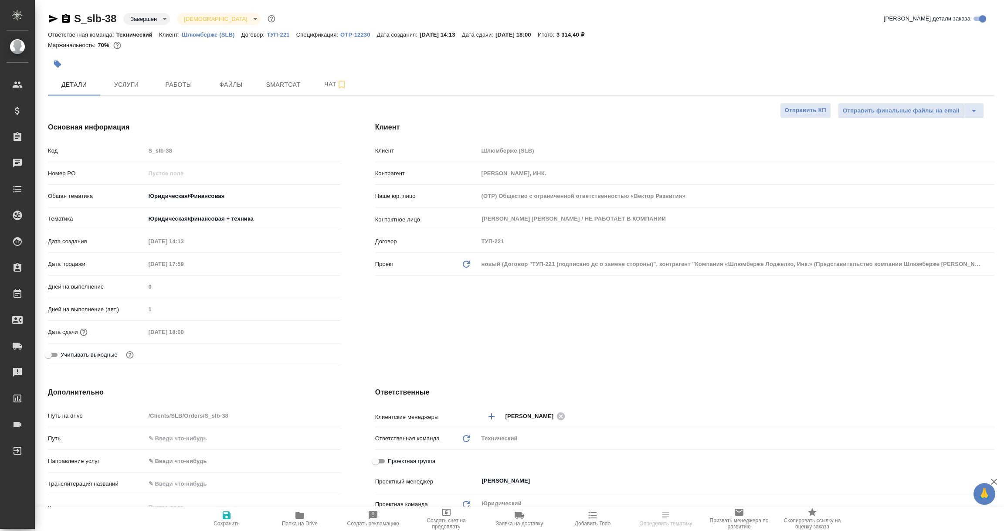
select select "RU"
type textarea "x"
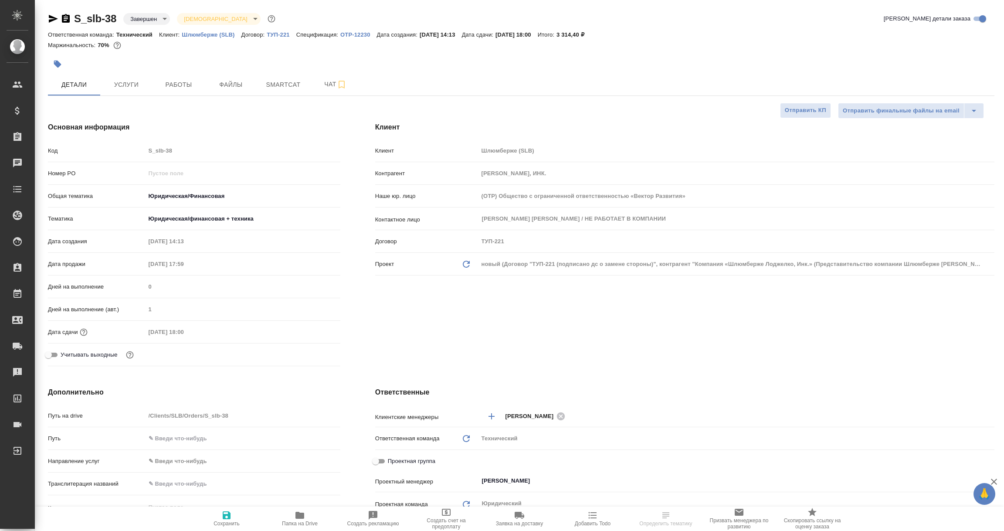
type textarea "x"
click at [485, 263] on div "новый (Договор "ТУП-221 (подписано дс о замене стороны)", контрагент "Компания …" at bounding box center [736, 264] width 516 height 15
drag, startPoint x: 668, startPoint y: 263, endPoint x: 893, endPoint y: 262, distance: 224.8
click at [893, 262] on div "новый (Договор "ТУП-221 (подписано дс о замене стороны)", контрагент "Компания …" at bounding box center [736, 264] width 516 height 15
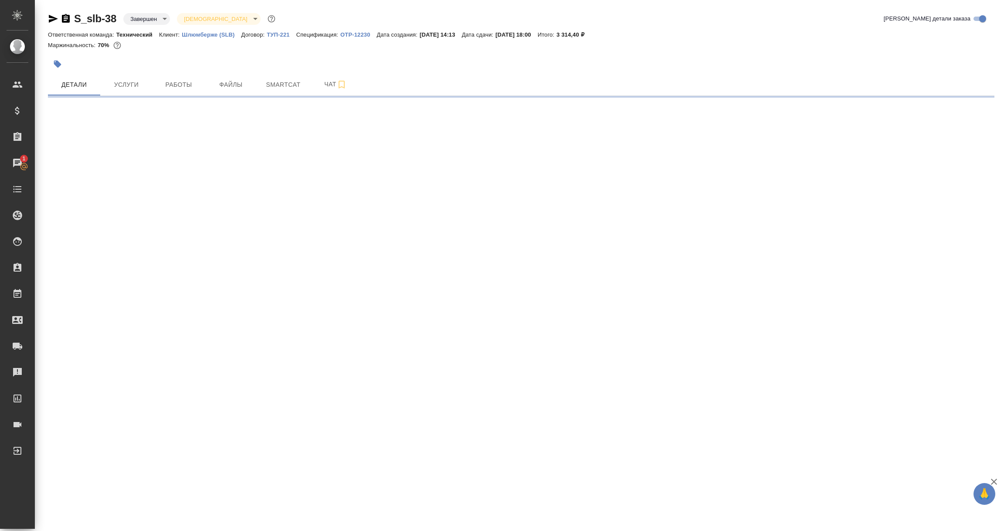
select select "RU"
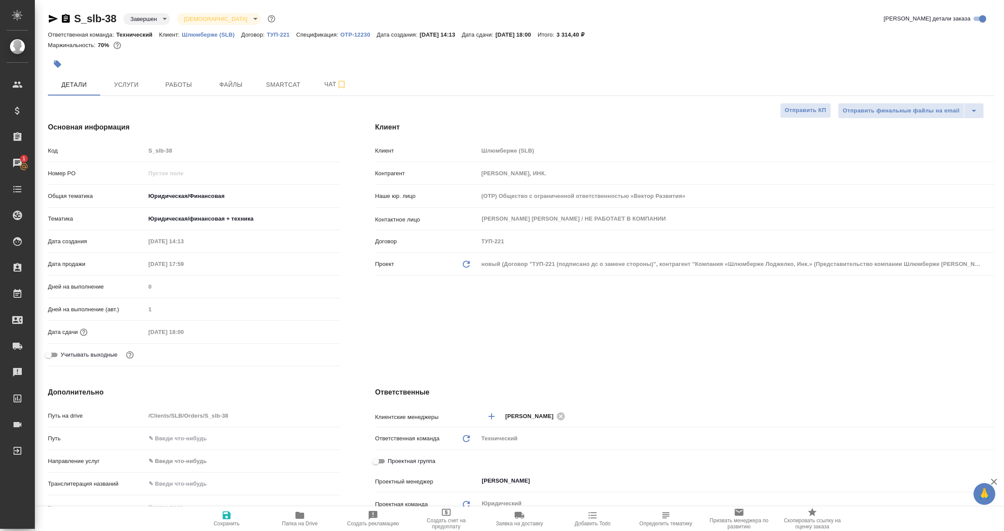
click at [463, 263] on icon at bounding box center [466, 264] width 7 height 7
type textarea "x"
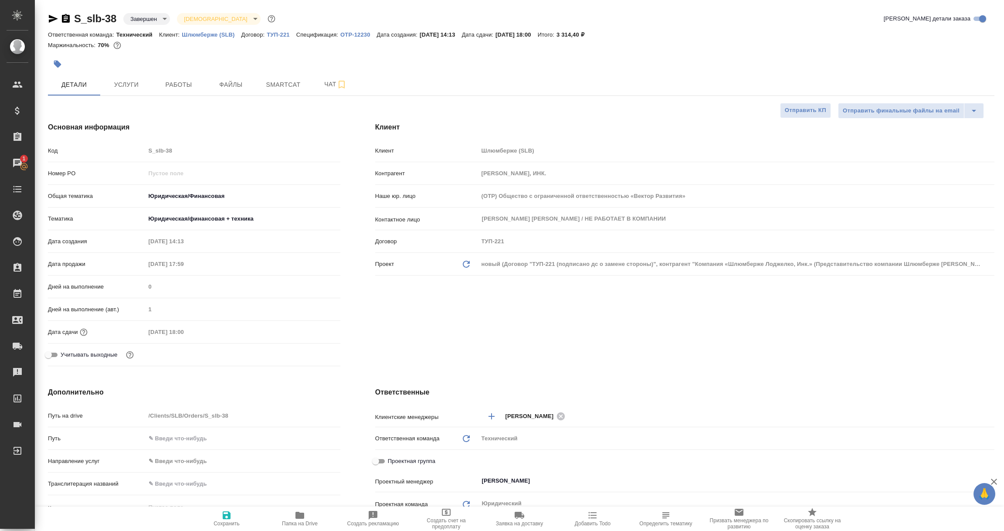
type textarea "x"
type input "Компания «Шлюмберже Лоджелко, Инк.» (Представительство компании Шлюмберже Лодже…"
type input "ТУП-221 (подписано дс о замене стороны)"
type textarea "x"
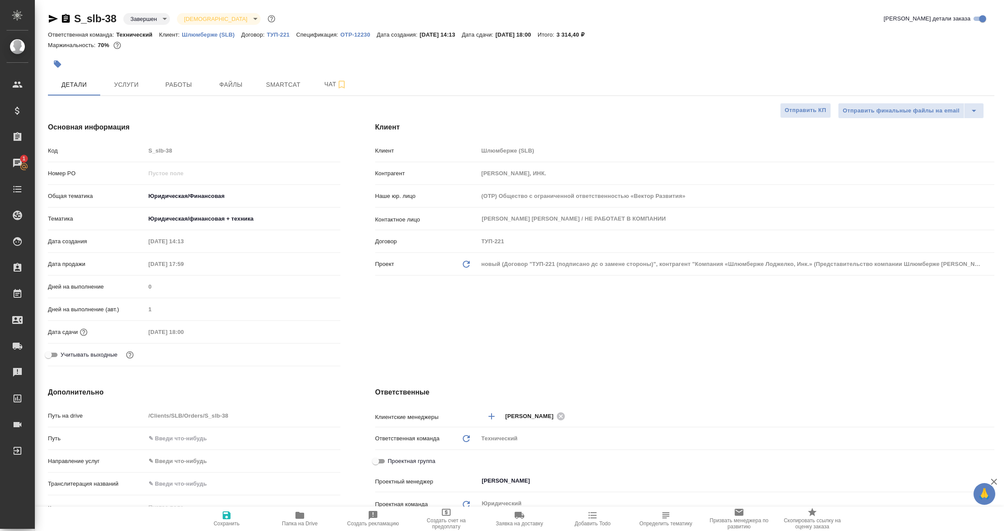
type textarea "x"
click at [463, 263] on icon at bounding box center [466, 264] width 7 height 7
type textarea "x"
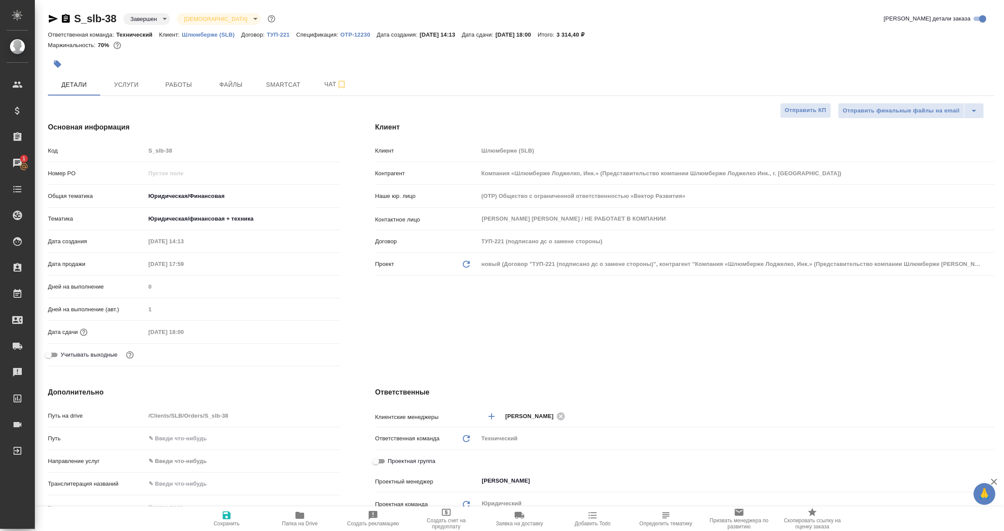
type textarea "x"
click at [459, 262] on div "Проект Обновить данные" at bounding box center [423, 264] width 96 height 10
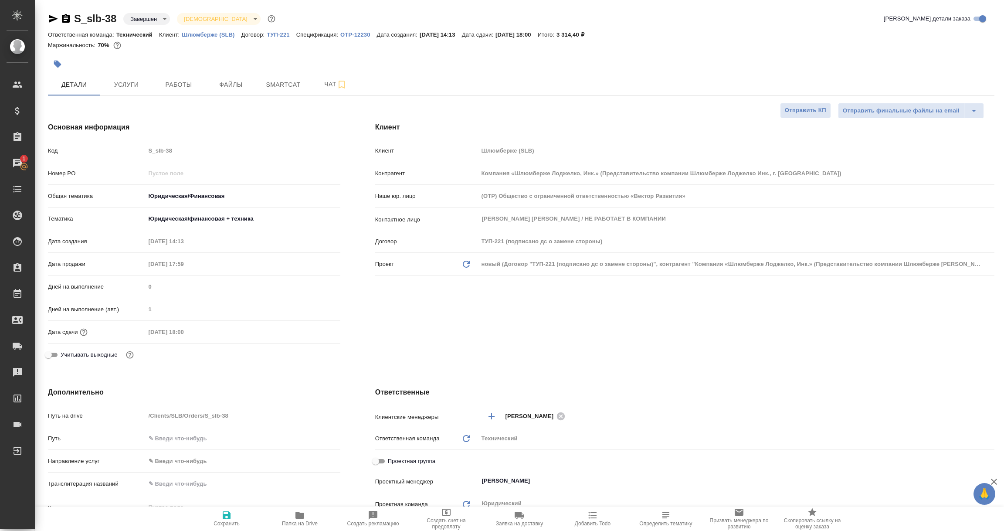
click at [467, 263] on icon "Обновить данные" at bounding box center [466, 264] width 10 height 10
type textarea "x"
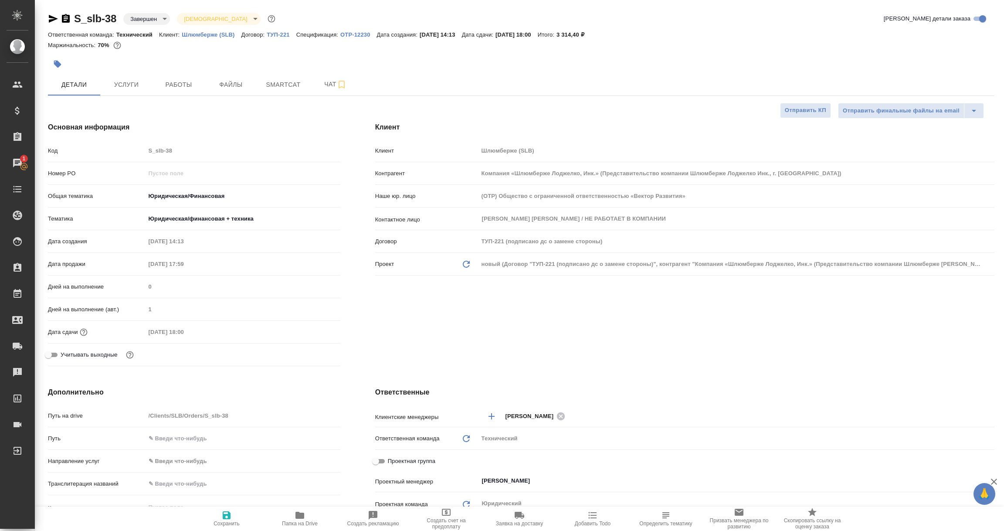
type textarea "x"
click at [197, 34] on p "Шлюмберже (SLB)" at bounding box center [211, 34] width 59 height 7
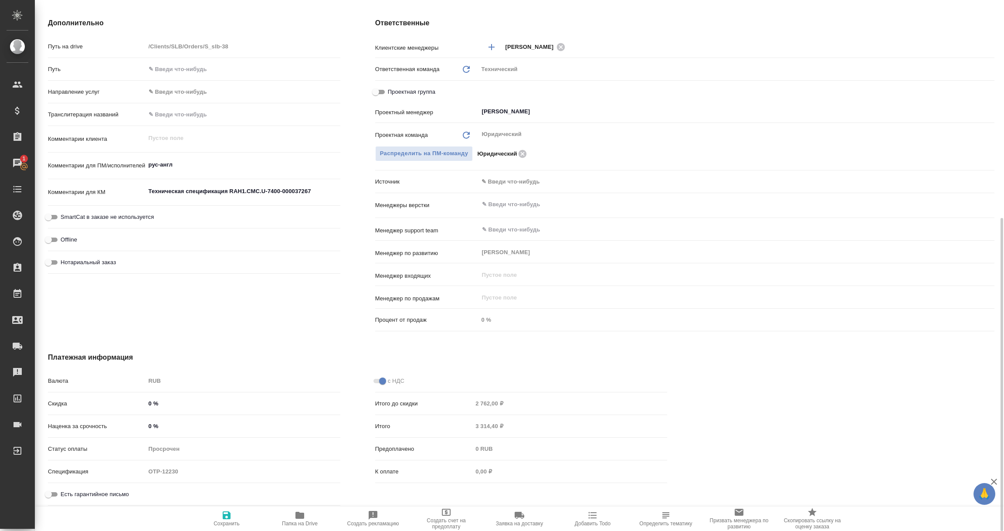
scroll to position [173, 0]
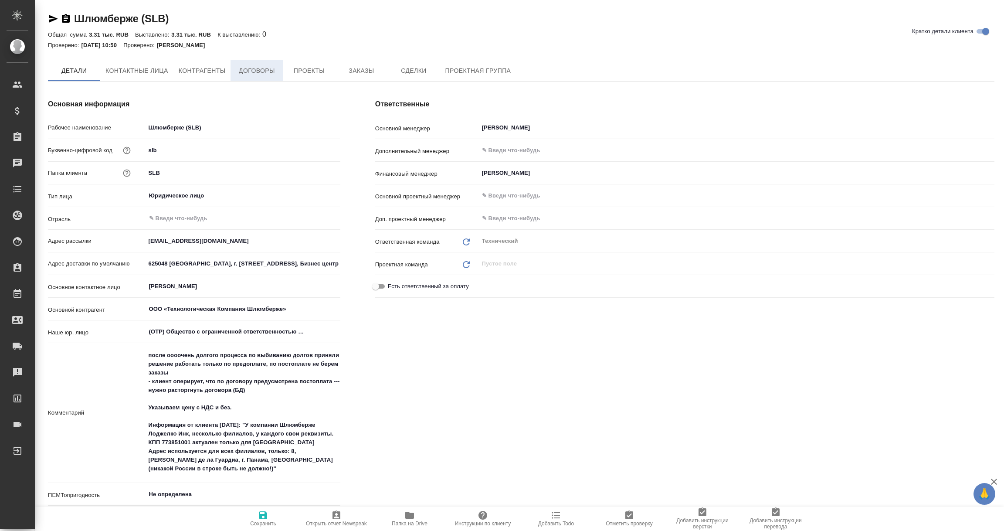
click at [257, 74] on span "Договоры" at bounding box center [257, 70] width 42 height 11
type textarea "x"
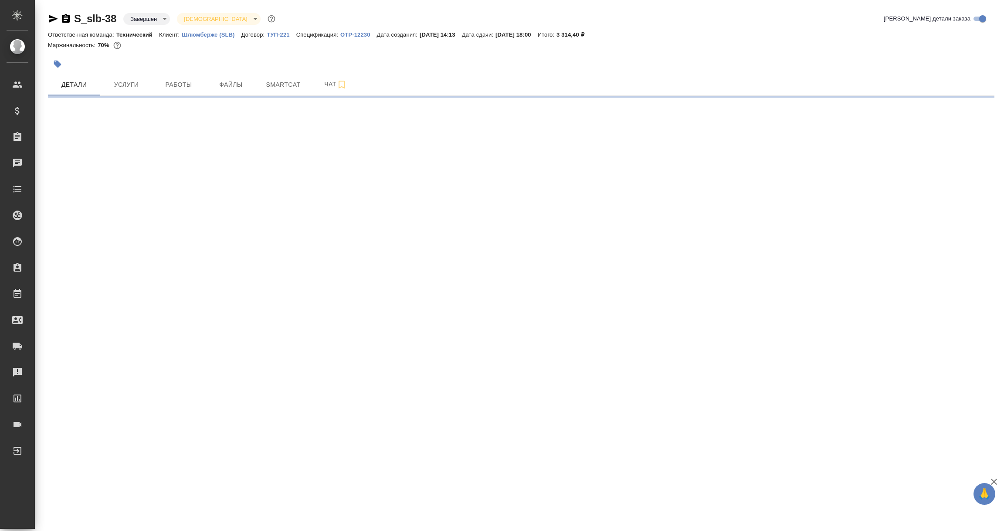
select select "RU"
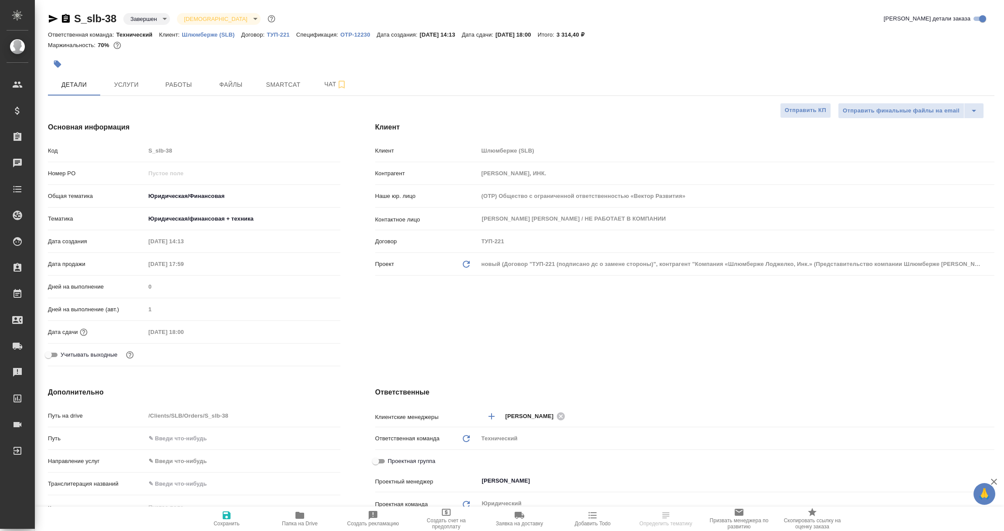
type textarea "x"
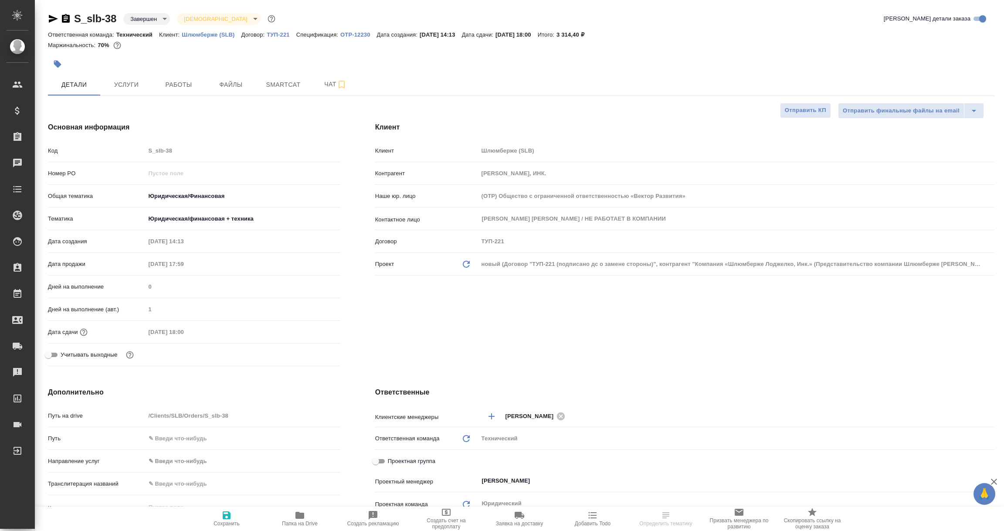
type textarea "x"
click at [205, 33] on p "Шлюмберже (SLB)" at bounding box center [211, 34] width 59 height 7
select select "RU"
type textarea "x"
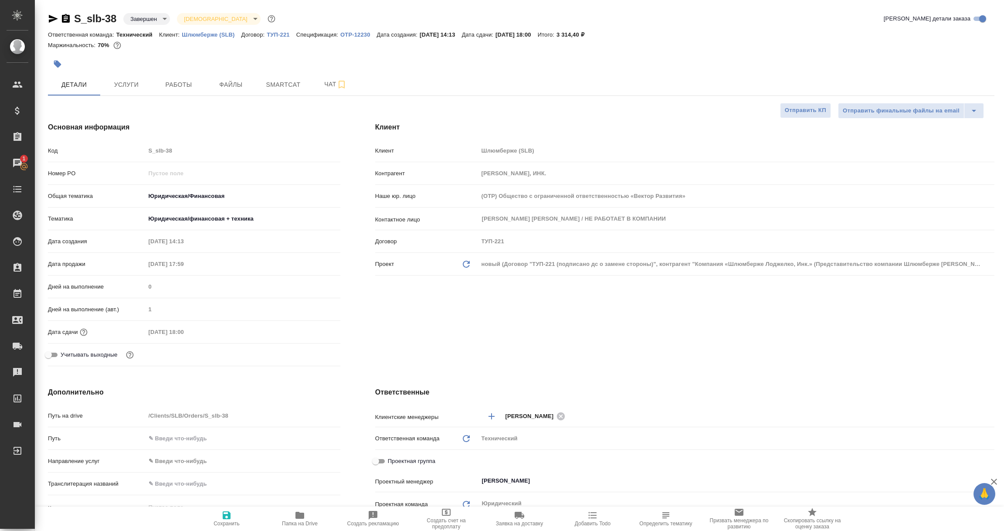
type textarea "x"
click at [356, 33] on p "OTP-12230" at bounding box center [358, 34] width 36 height 7
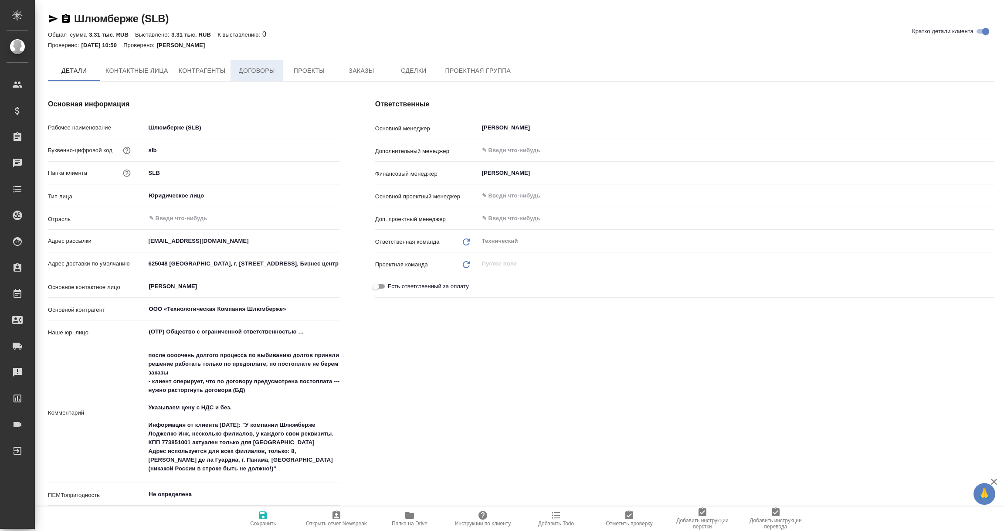
click at [258, 79] on button "Договоры" at bounding box center [257, 70] width 52 height 21
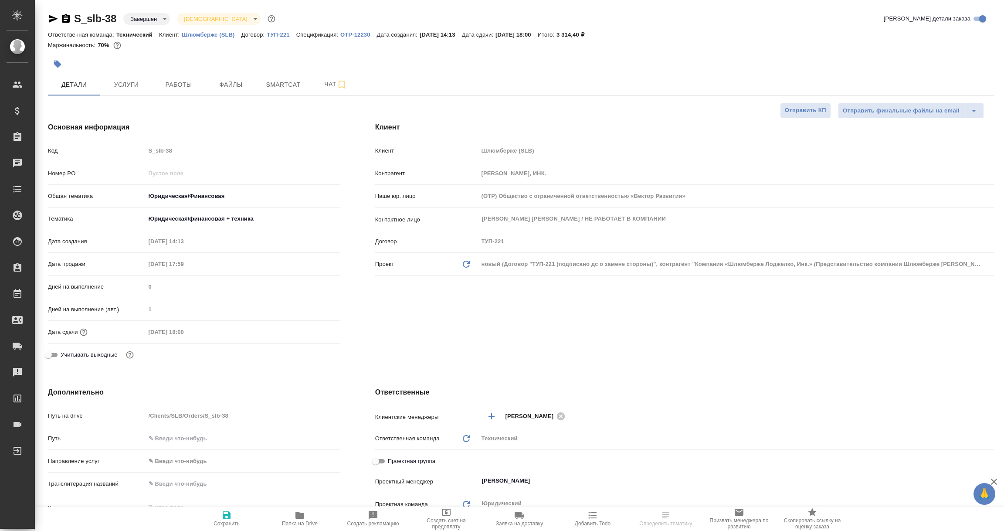
select select "RU"
click at [124, 82] on span "Услуги" at bounding box center [126, 84] width 42 height 11
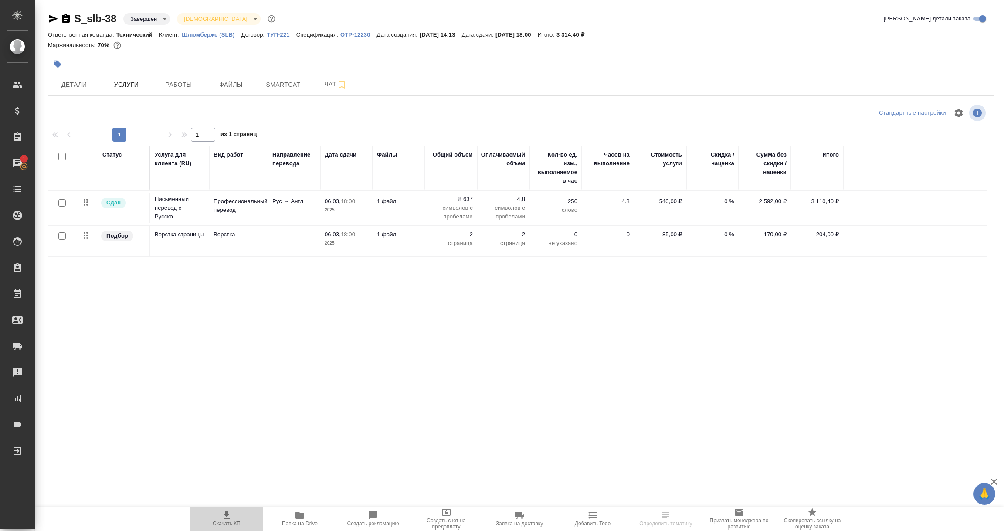
click at [224, 513] on icon "button" at bounding box center [226, 515] width 10 height 10
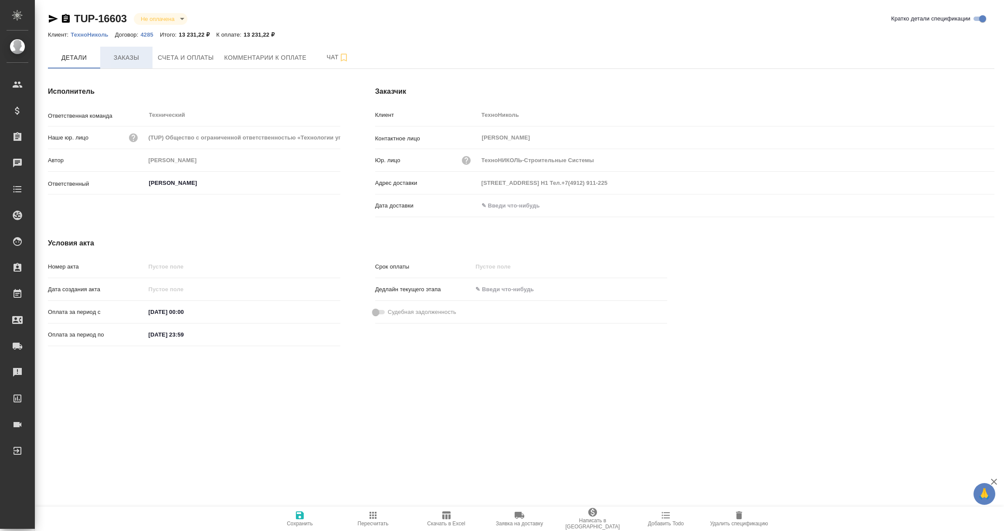
click at [121, 58] on span "Заказы" at bounding box center [126, 57] width 42 height 11
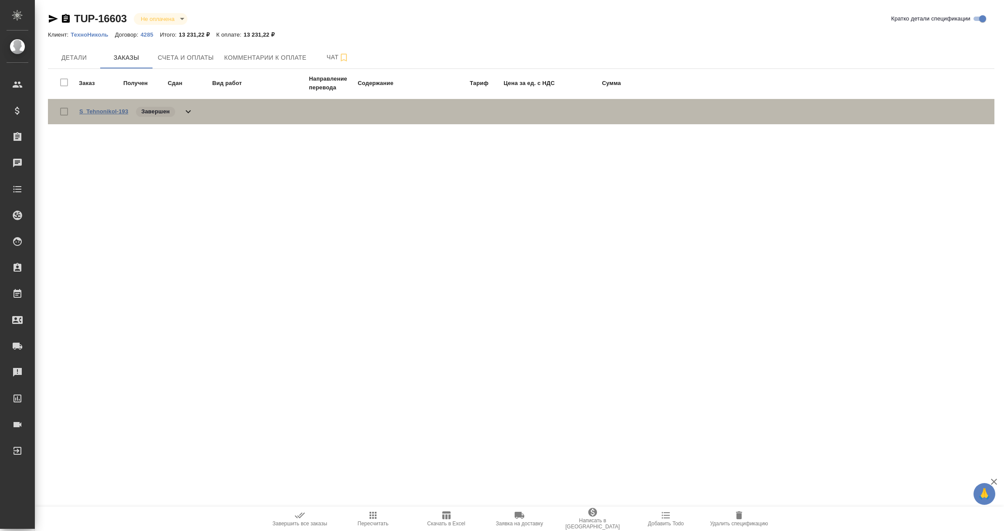
click at [104, 113] on link "S_Tehnonikol-193" at bounding box center [103, 111] width 49 height 7
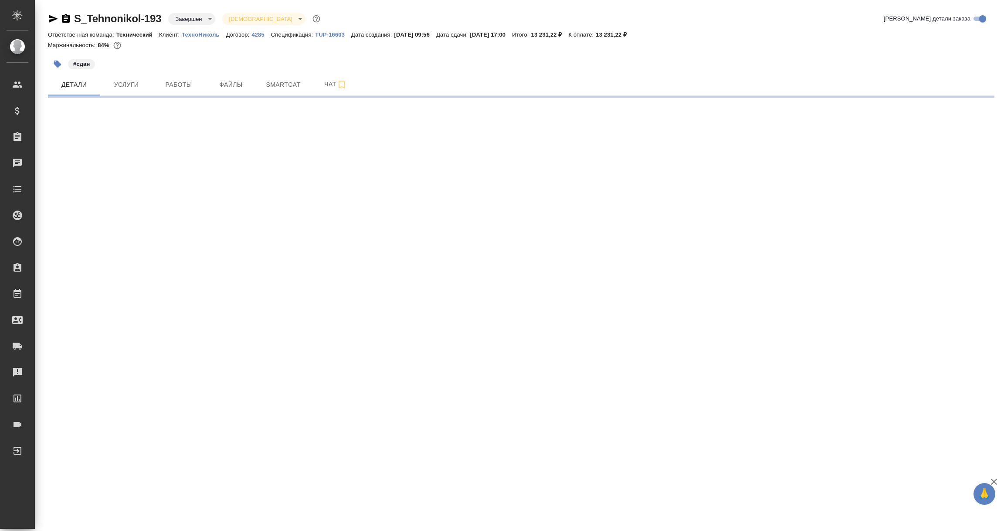
select select "RU"
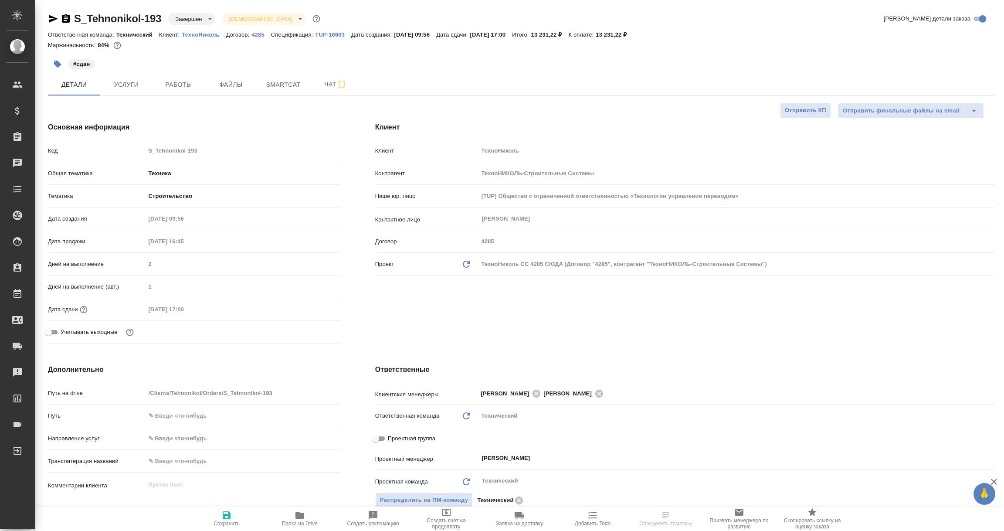
type textarea "x"
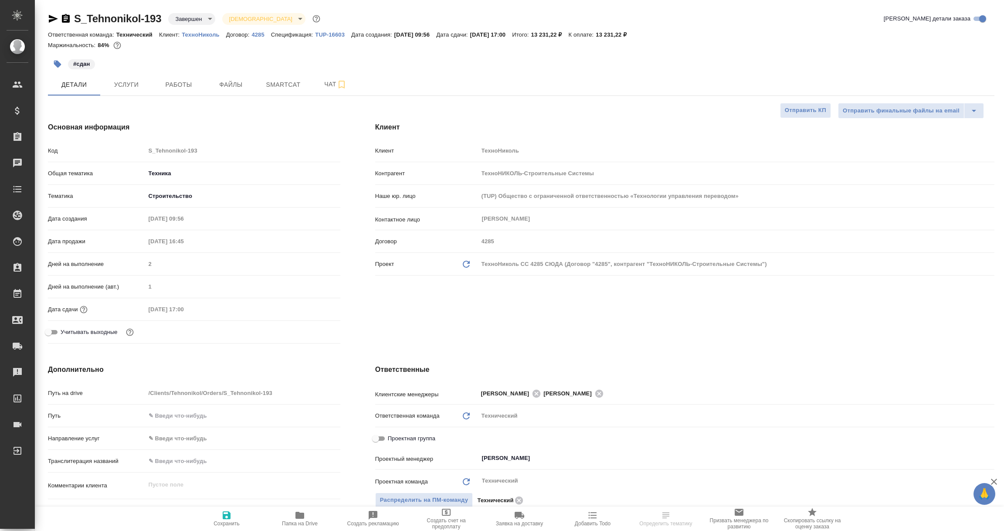
type textarea "x"
click at [129, 85] on span "Услуги" at bounding box center [126, 84] width 42 height 11
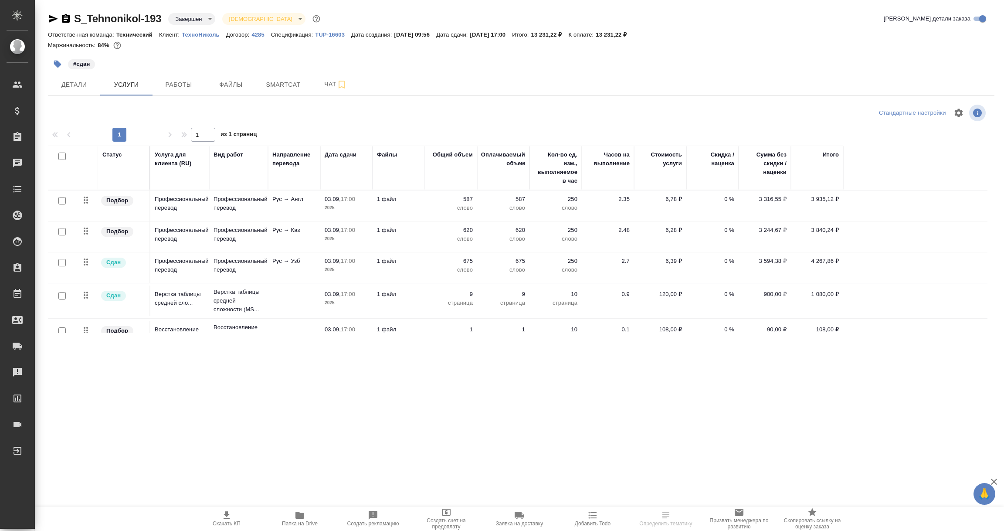
click at [229, 515] on icon "button" at bounding box center [226, 515] width 10 height 10
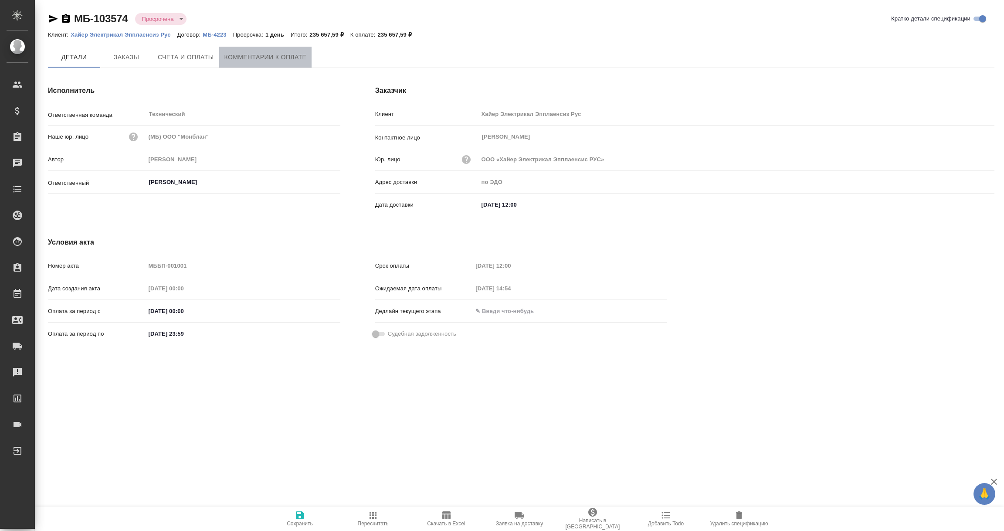
click at [278, 53] on span "Комментарии к оплате" at bounding box center [265, 57] width 82 height 11
